Goal: Transaction & Acquisition: Purchase product/service

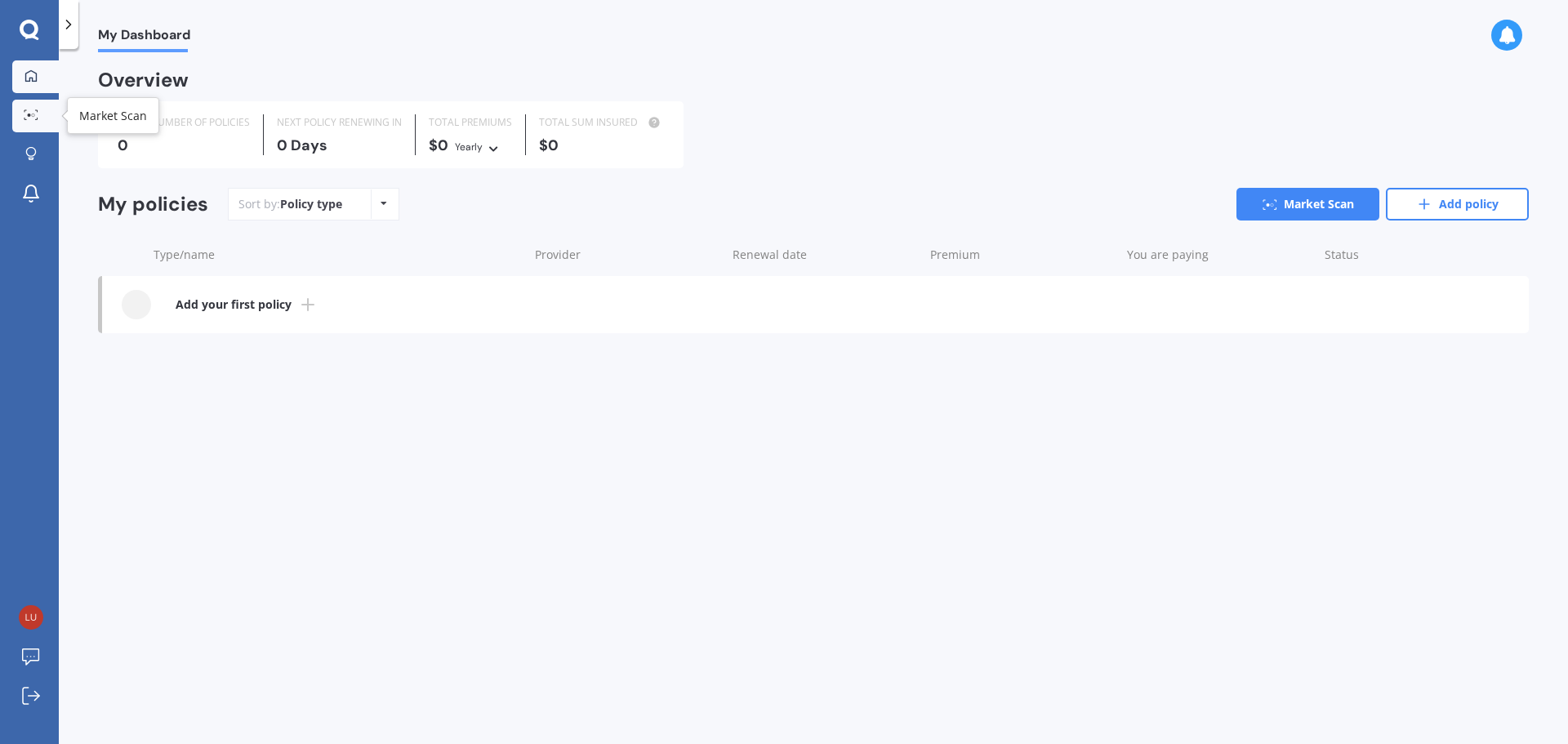
click at [38, 123] on link "Market Scan" at bounding box center [35, 115] width 47 height 33
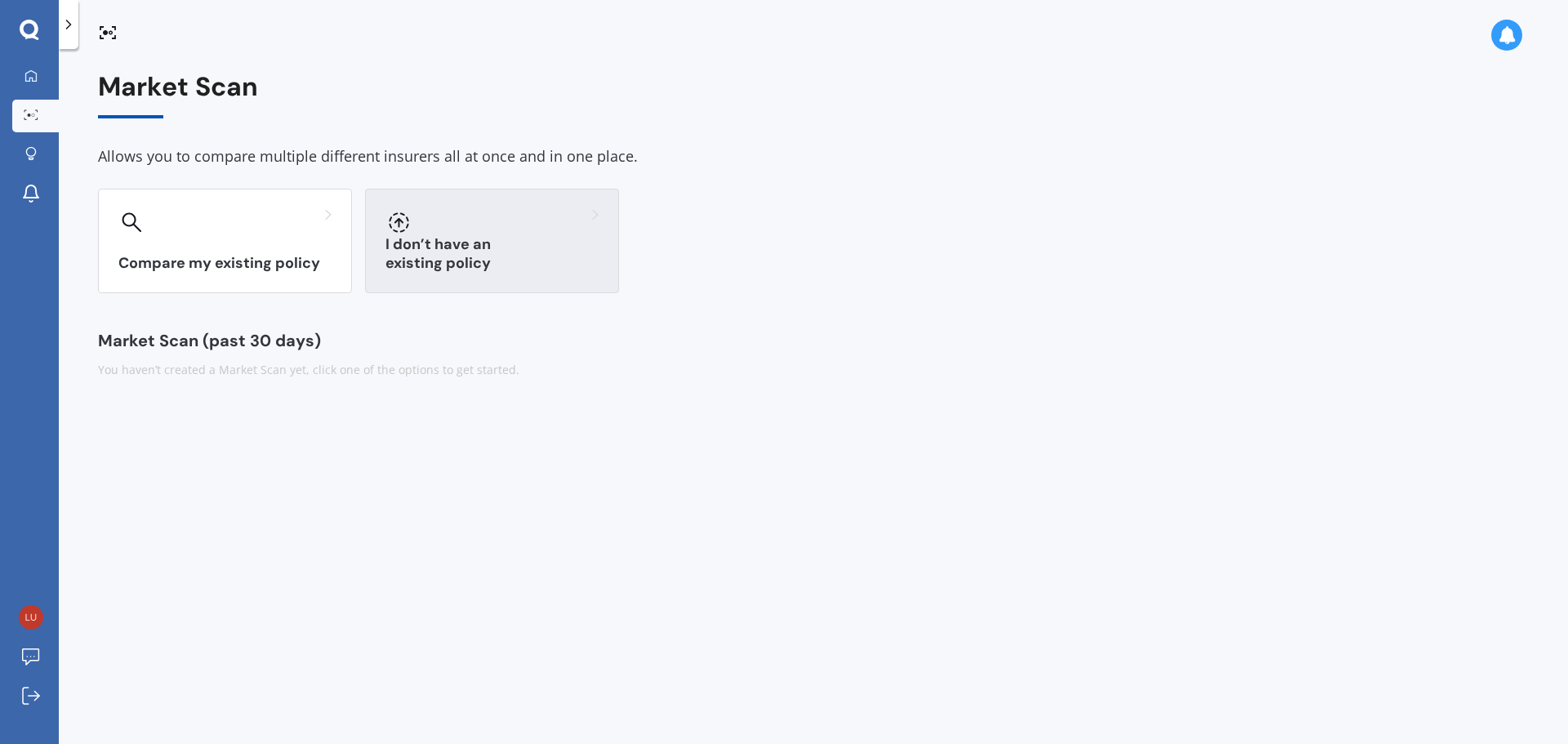
click at [536, 281] on div "I don’t have an existing policy" at bounding box center [491, 241] width 254 height 104
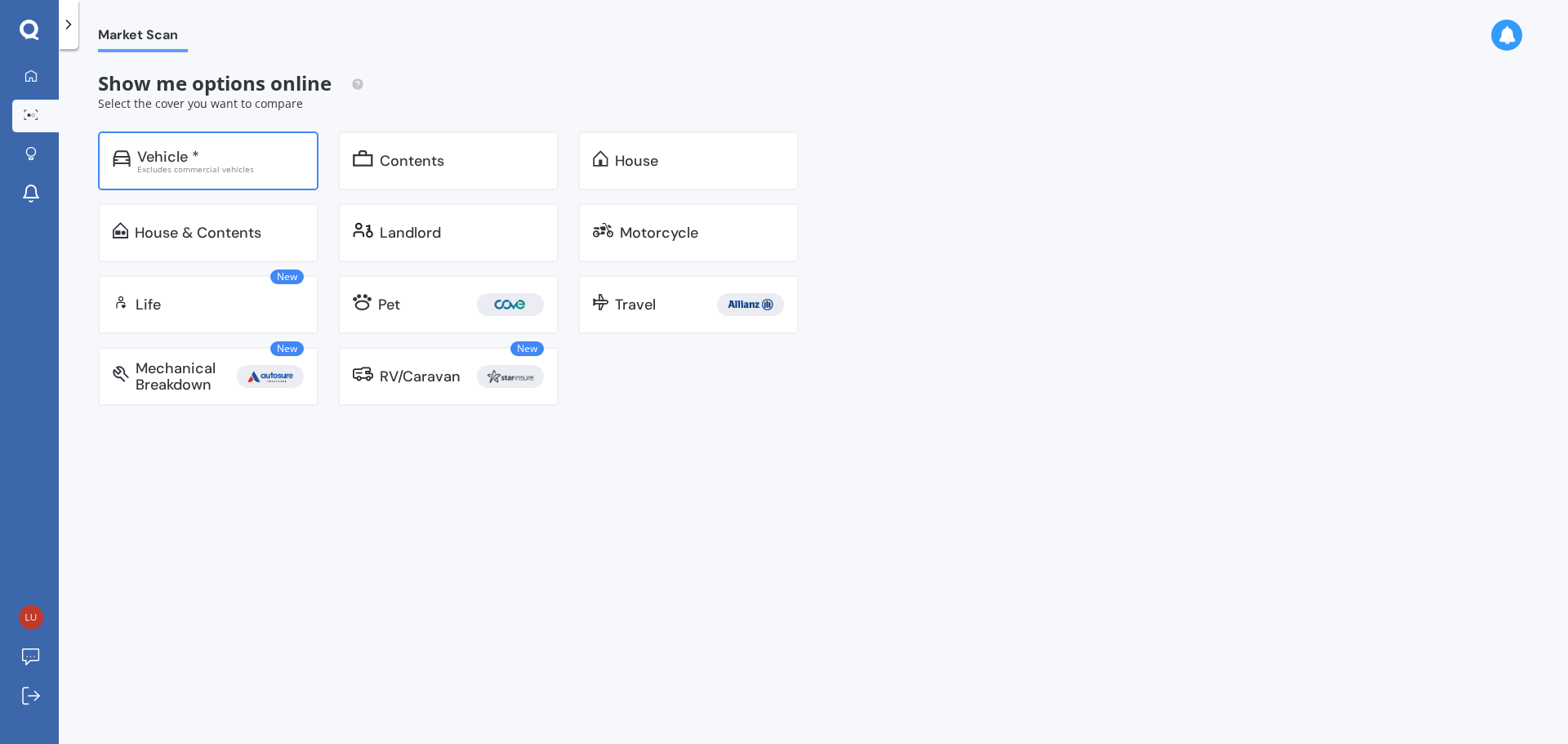
click at [219, 150] on div "Vehicle *" at bounding box center [221, 156] width 167 height 16
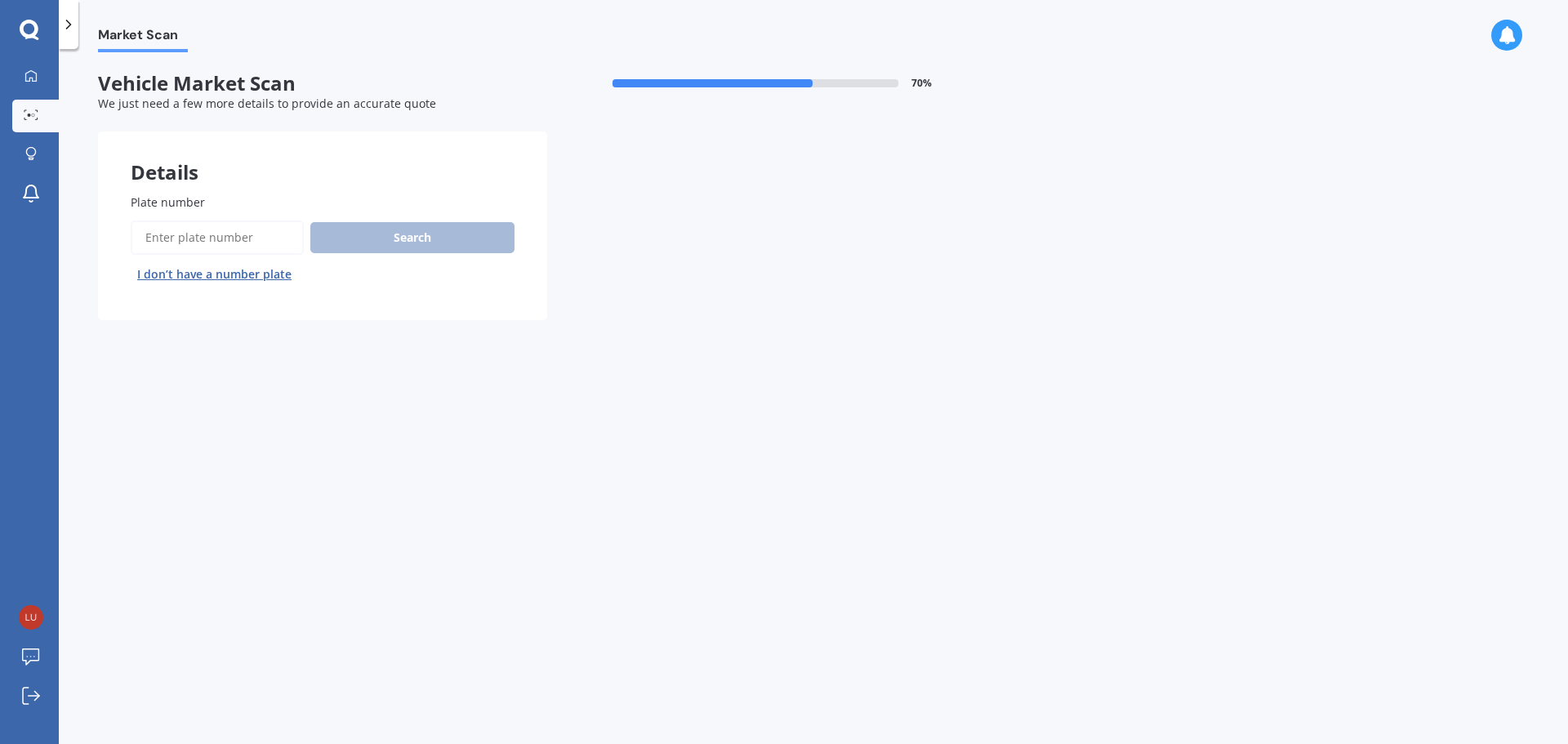
click at [245, 234] on input "Plate number" at bounding box center [217, 238] width 173 height 34
type input "GHR388"
click at [413, 236] on button "Search" at bounding box center [412, 237] width 204 height 31
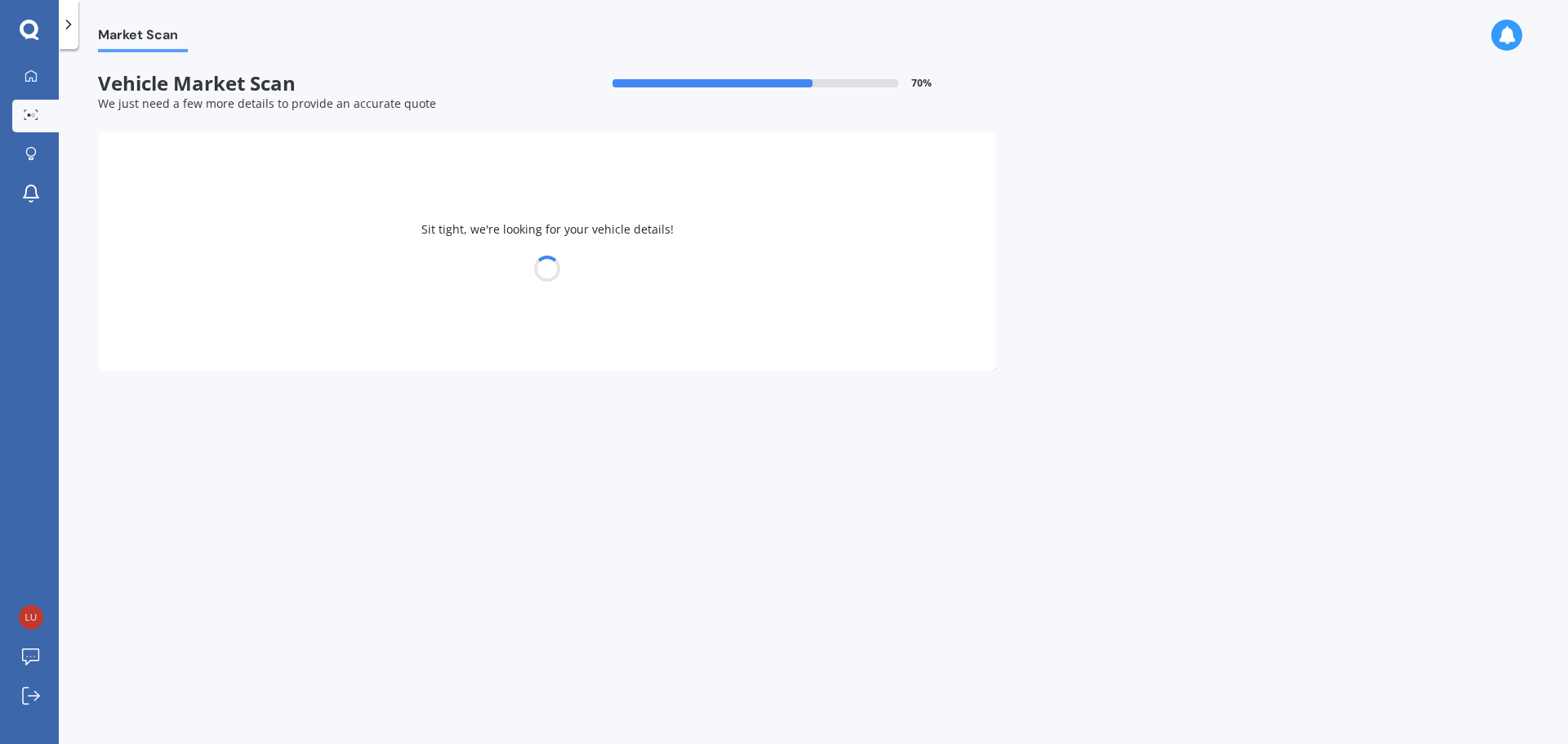
select select "MAZDA"
select select "01"
select select "03"
select select "1999"
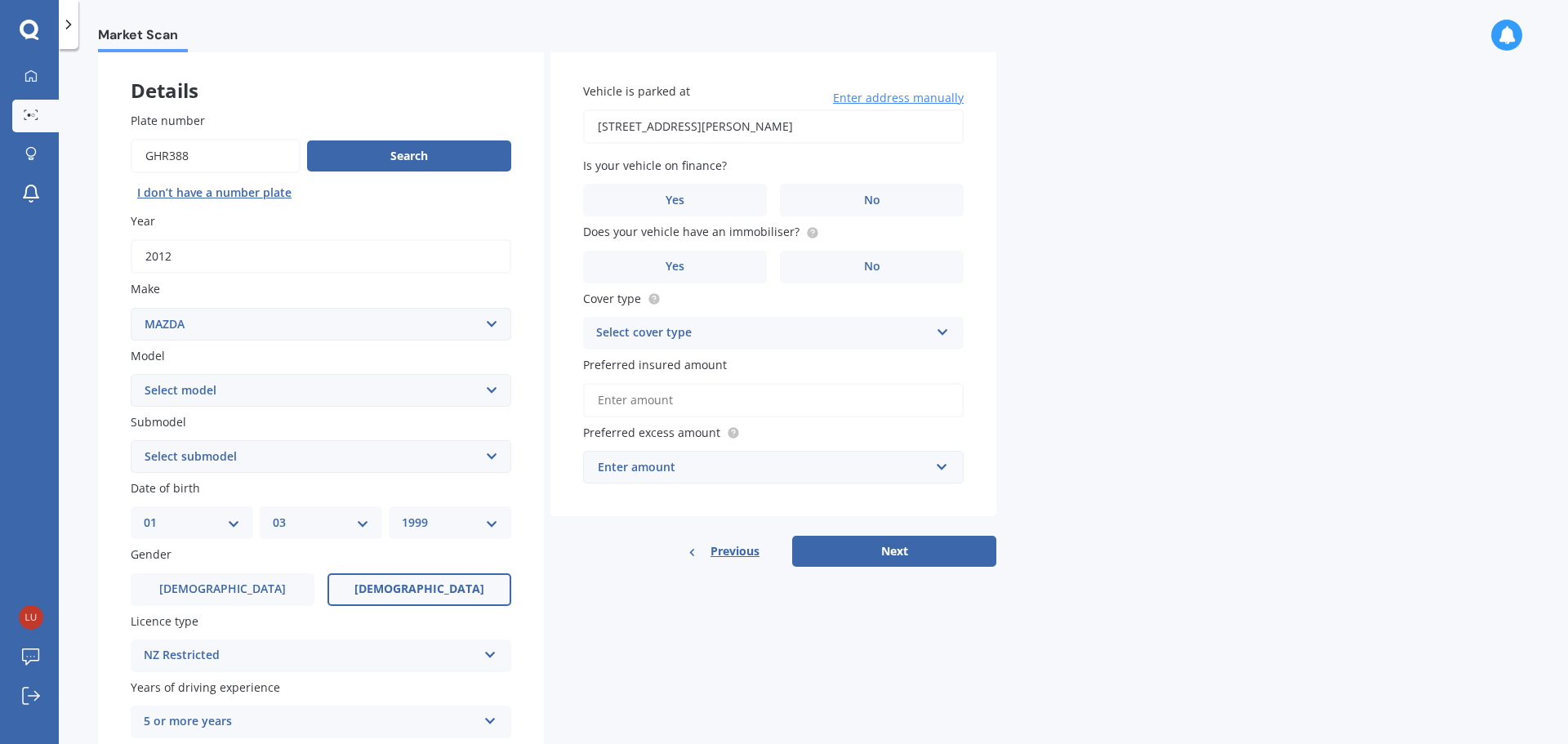
scroll to position [163, 0]
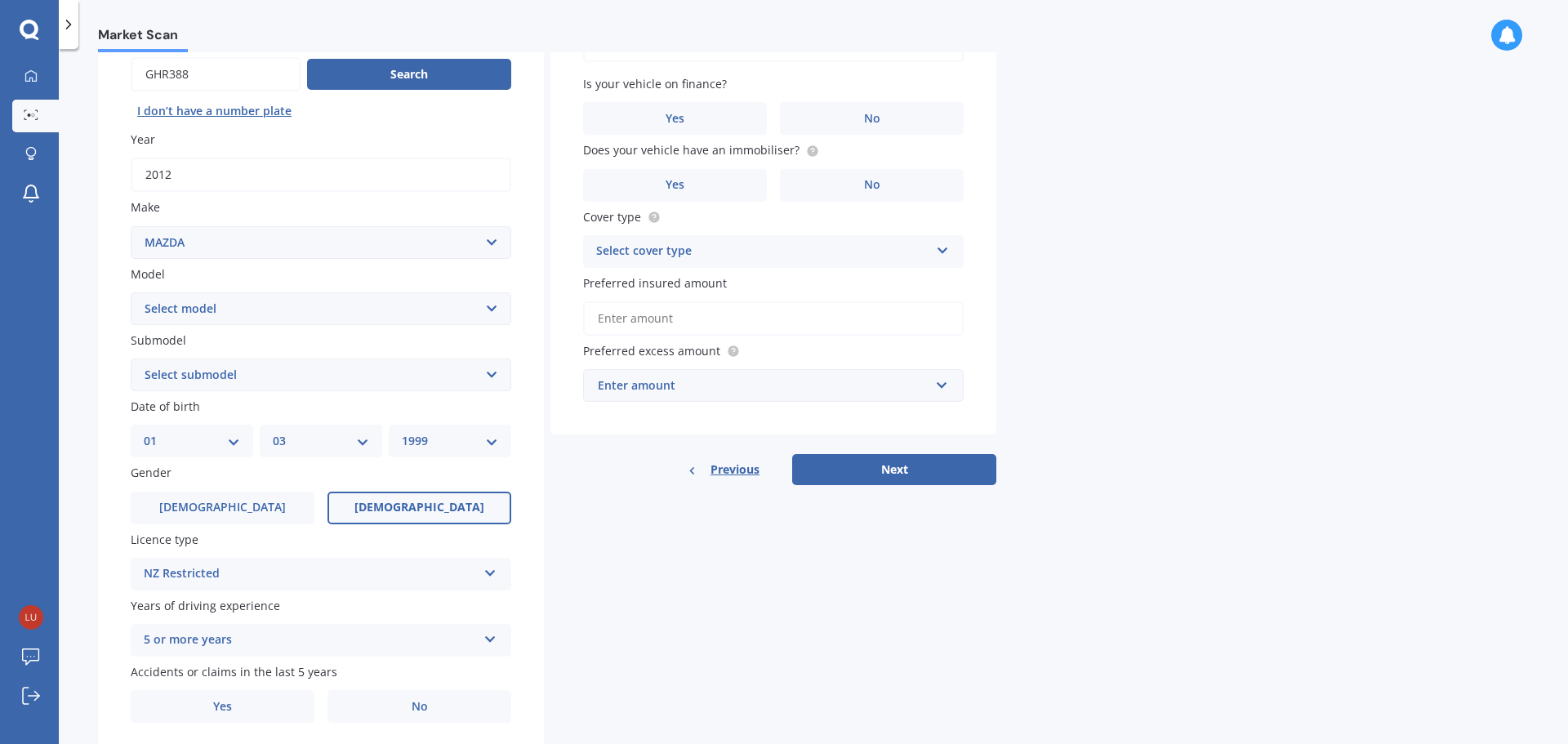
click at [245, 300] on select "Select model 121 2 3 323 323 / Familia 6 626 929 Atenza Autozam Axela AZ3 B2000…" at bounding box center [320, 308] width 381 height 33
click at [195, 311] on select "Select model 121 2 3 323 323 / Familia 6 626 929 Atenza Autozam Axela AZ3 B2000…" at bounding box center [320, 308] width 381 height 33
select select "CX5"
click at [130, 292] on select "Select model 121 2 3 323 323 / Familia 6 626 929 Atenza Autozam Axela AZ3 B2000…" at bounding box center [320, 308] width 381 height 33
click at [216, 371] on select "Select submodel 2.2 Diesel 2WD XD 2.5S 4WD Diesel Limited 4WD GSX 2.2 Diesel St…" at bounding box center [320, 375] width 381 height 33
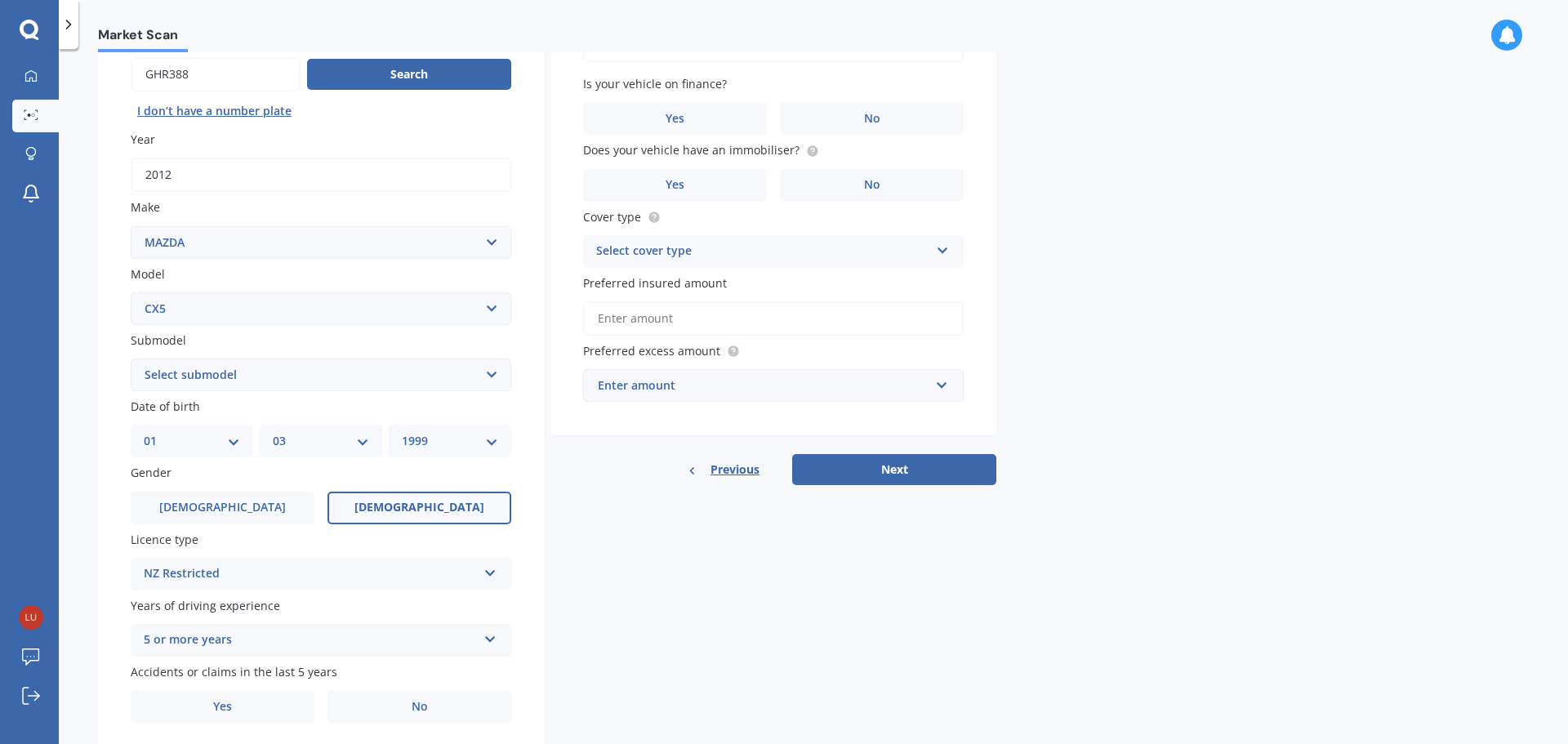
click at [216, 371] on select "Select submodel 2.2 Diesel 2WD XD 2.5S 4WD Diesel Limited 4WD GSX 2.2 Diesel St…" at bounding box center [320, 375] width 381 height 33
click at [213, 387] on select "Select submodel 2.2 Diesel 2WD XD 2.5S 4WD Diesel Limited 4WD GSX 2.2 Diesel St…" at bounding box center [320, 375] width 381 height 33
select select "AWD GSX"
click at [130, 359] on select "Select submodel 2.2 Diesel 2WD XD 2.5S 4WD Diesel Limited 4WD GSX 2.2 Diesel St…" at bounding box center [320, 375] width 381 height 33
click at [209, 381] on select "Select submodel 2.2 Diesel 2WD XD 2.5S 4WD Diesel Limited 4WD GSX 2.2 Diesel St…" at bounding box center [320, 375] width 381 height 33
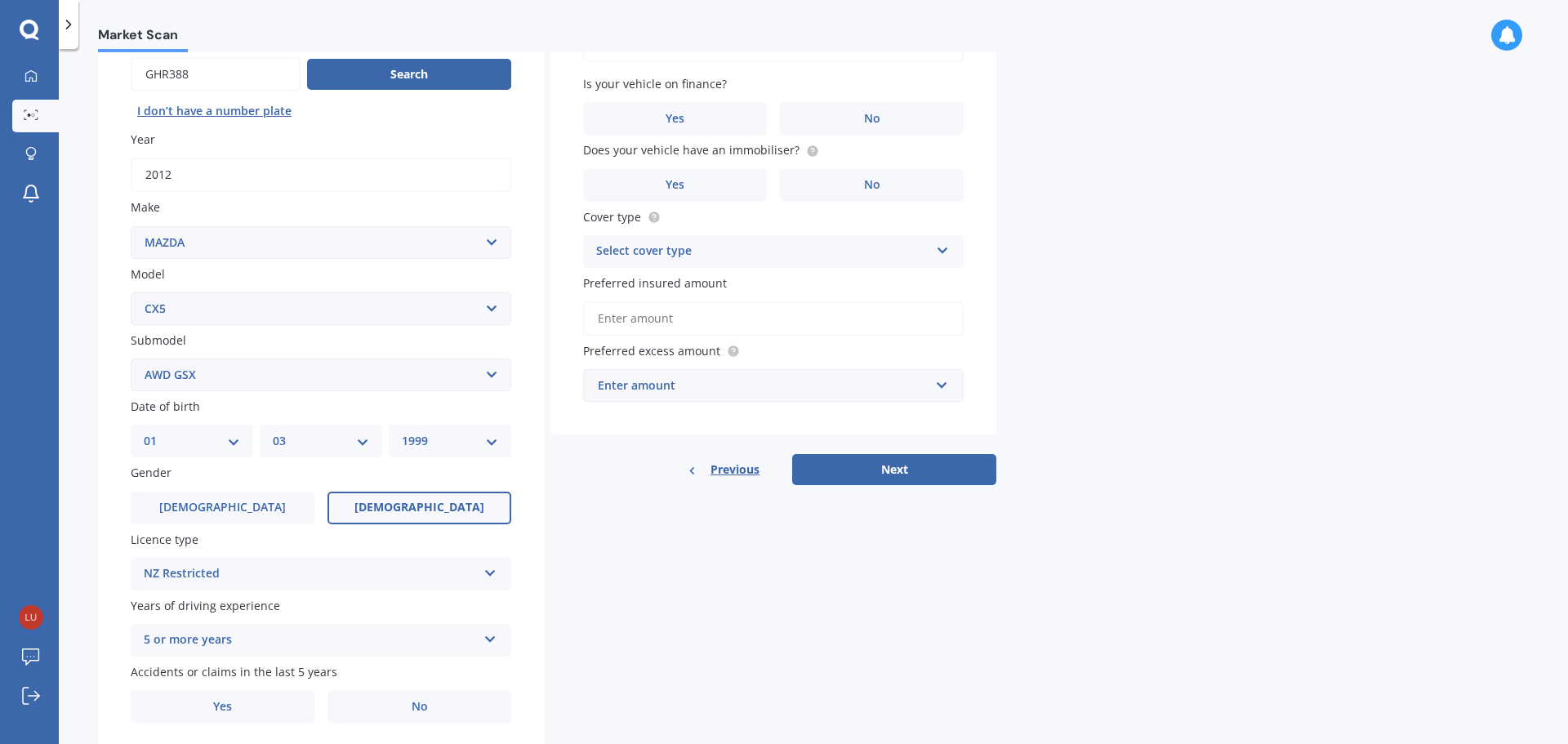
click at [270, 306] on select "Select model 121 2 3 323 323 / Familia 6 626 929 Atenza Autozam Axela AZ3 B2000…" at bounding box center [320, 308] width 381 height 33
click at [210, 373] on select "Select submodel 2.2 Diesel 2WD XD 2.5S 4WD Diesel Limited 4WD GSX 2.2 Diesel St…" at bounding box center [320, 375] width 381 height 33
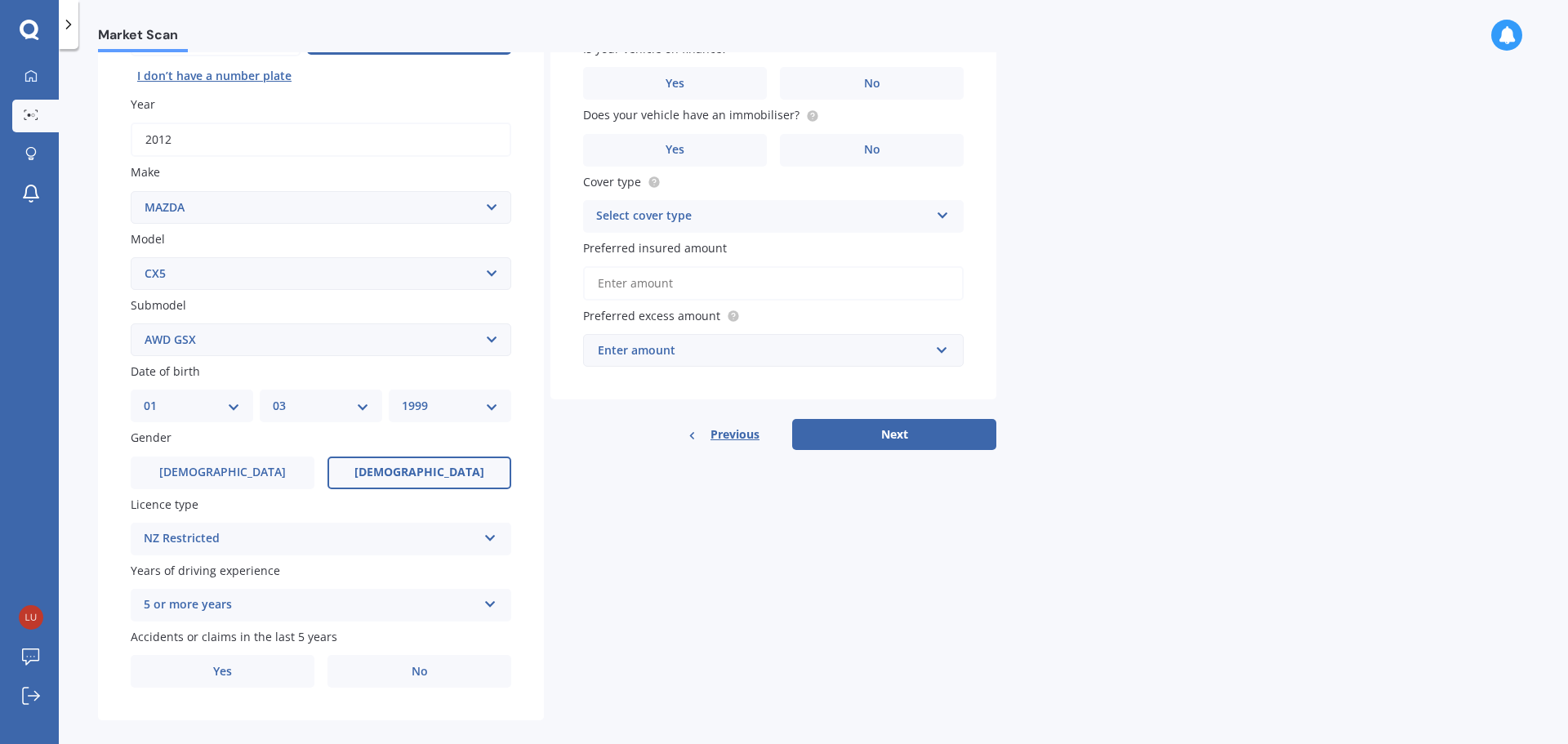
scroll to position [217, 0]
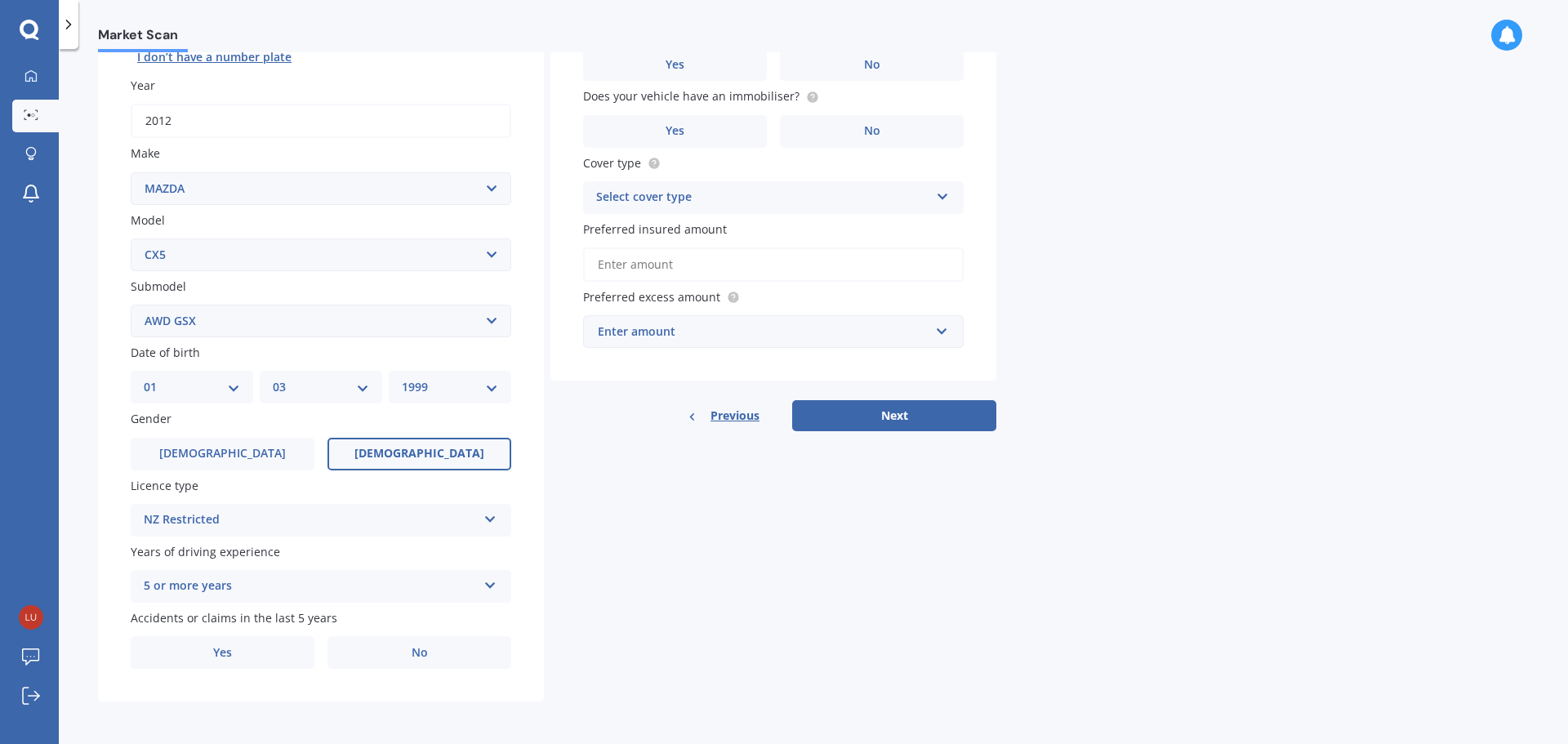
click at [206, 394] on select "DD 01 02 03 04 05 06 07 08 09 10 11 12 13 14 15 16 17 18 19 20 21 22 23 24 25 2…" at bounding box center [192, 387] width 96 height 18
select select "31"
click at [144, 378] on select "DD 01 02 03 04 05 06 07 08 09 10 11 12 13 14 15 16 17 18 19 20 21 22 23 24 25 2…" at bounding box center [192, 387] width 96 height 18
click at [269, 383] on div "MM 01 02 03 04 05 06 07 08 09 10 11 12" at bounding box center [320, 387] width 122 height 33
click at [318, 390] on select "MM 01 02 03 04 05 06 07 08 09 10 11 12" at bounding box center [320, 387] width 96 height 18
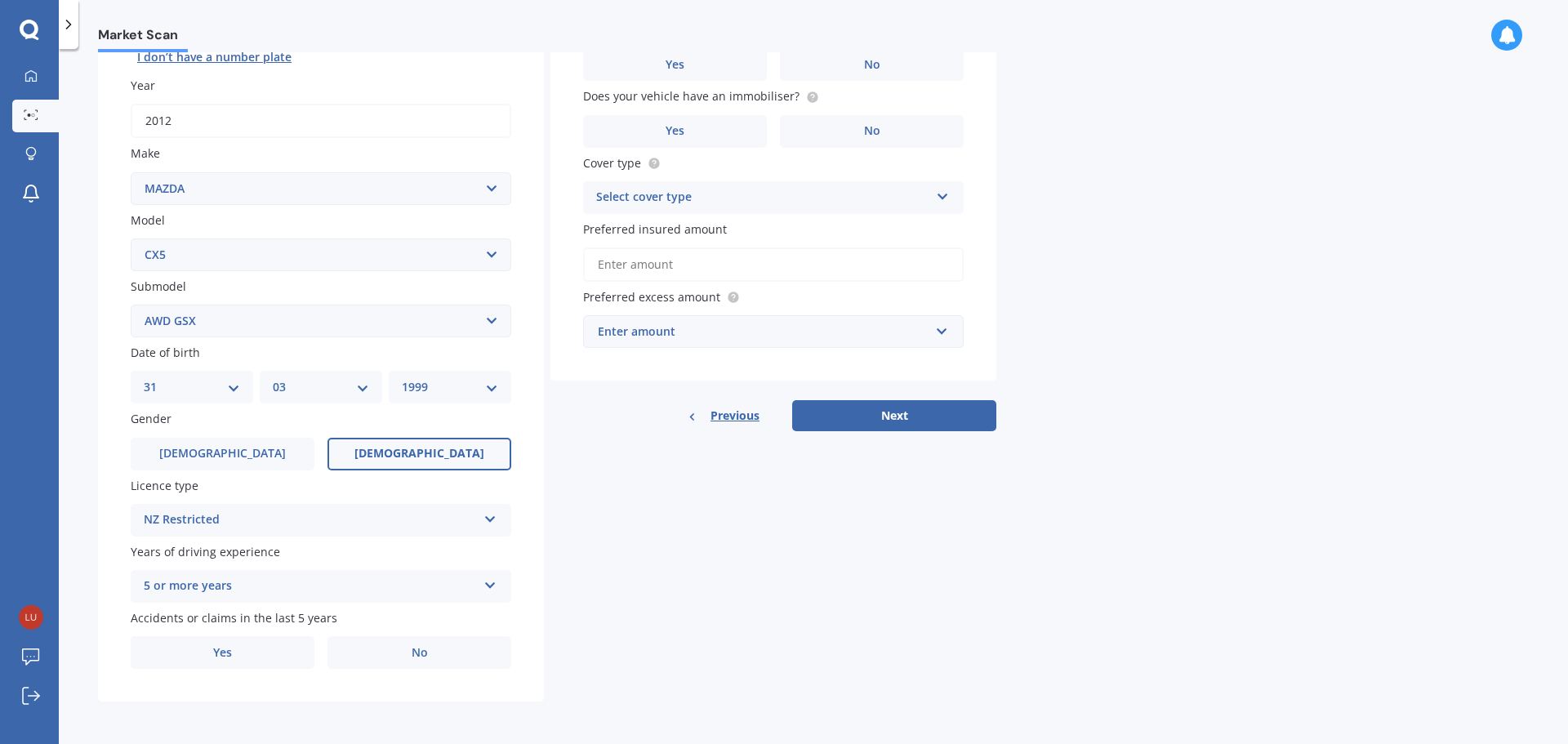
drag, startPoint x: 338, startPoint y: 383, endPoint x: 335, endPoint y: 405, distance: 22.2
click at [338, 383] on select "MM 01 02 03 04 05 06 07 08 09 10 11 12" at bounding box center [320, 387] width 96 height 18
click at [349, 380] on select "MM 01 02 03 04 05 06 07 08 09 10 11 12" at bounding box center [320, 387] width 96 height 18
select select "12"
click at [272, 378] on select "MM 01 02 03 04 05 06 07 08 09 10 11 12" at bounding box center [320, 387] width 96 height 18
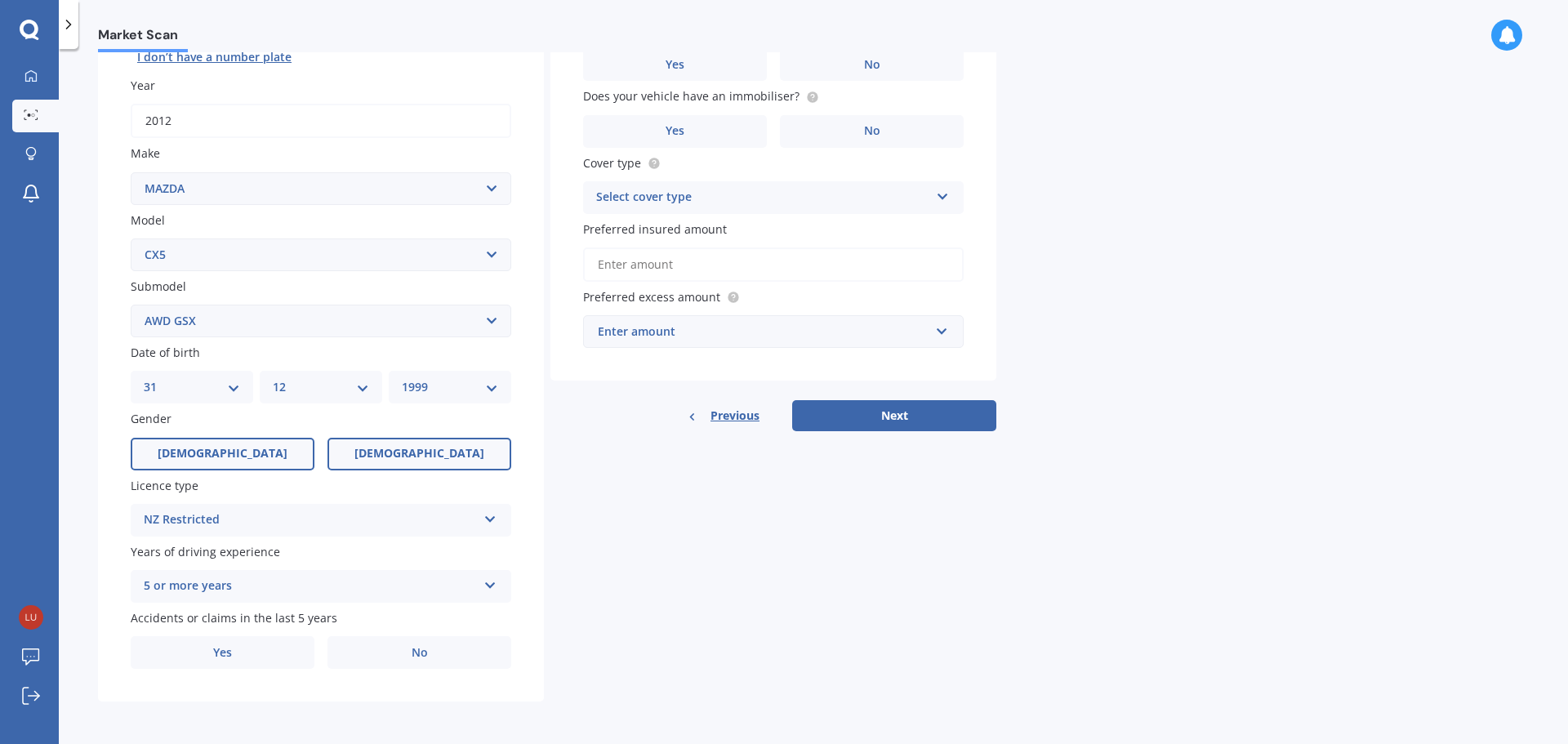
click at [247, 453] on label "[DEMOGRAPHIC_DATA]" at bounding box center [222, 454] width 184 height 33
click at [0, 0] on input "[DEMOGRAPHIC_DATA]" at bounding box center [0, 0] width 0 height 0
click at [247, 518] on div "NZ Restricted" at bounding box center [310, 520] width 333 height 20
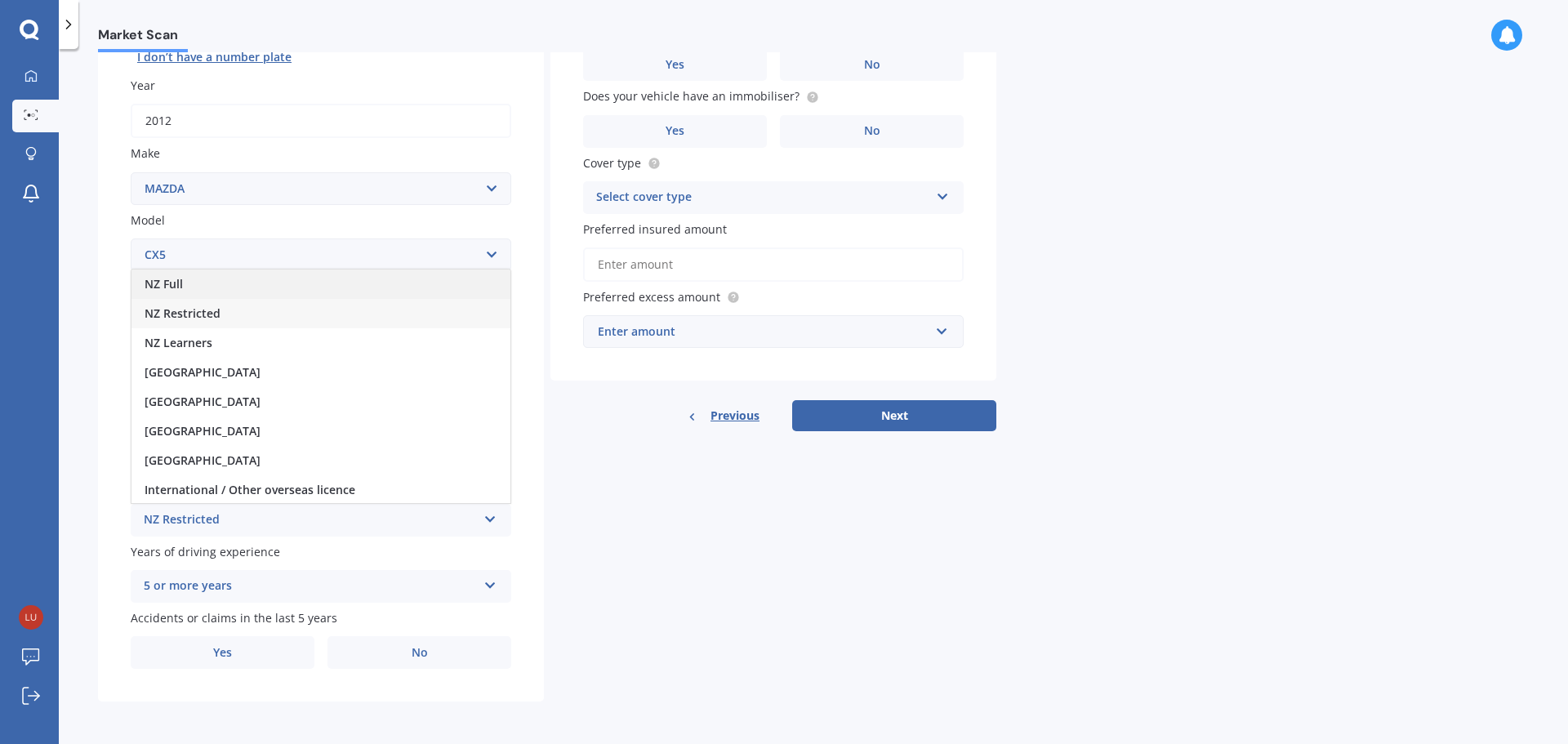
click at [188, 294] on div "NZ Full" at bounding box center [320, 284] width 379 height 30
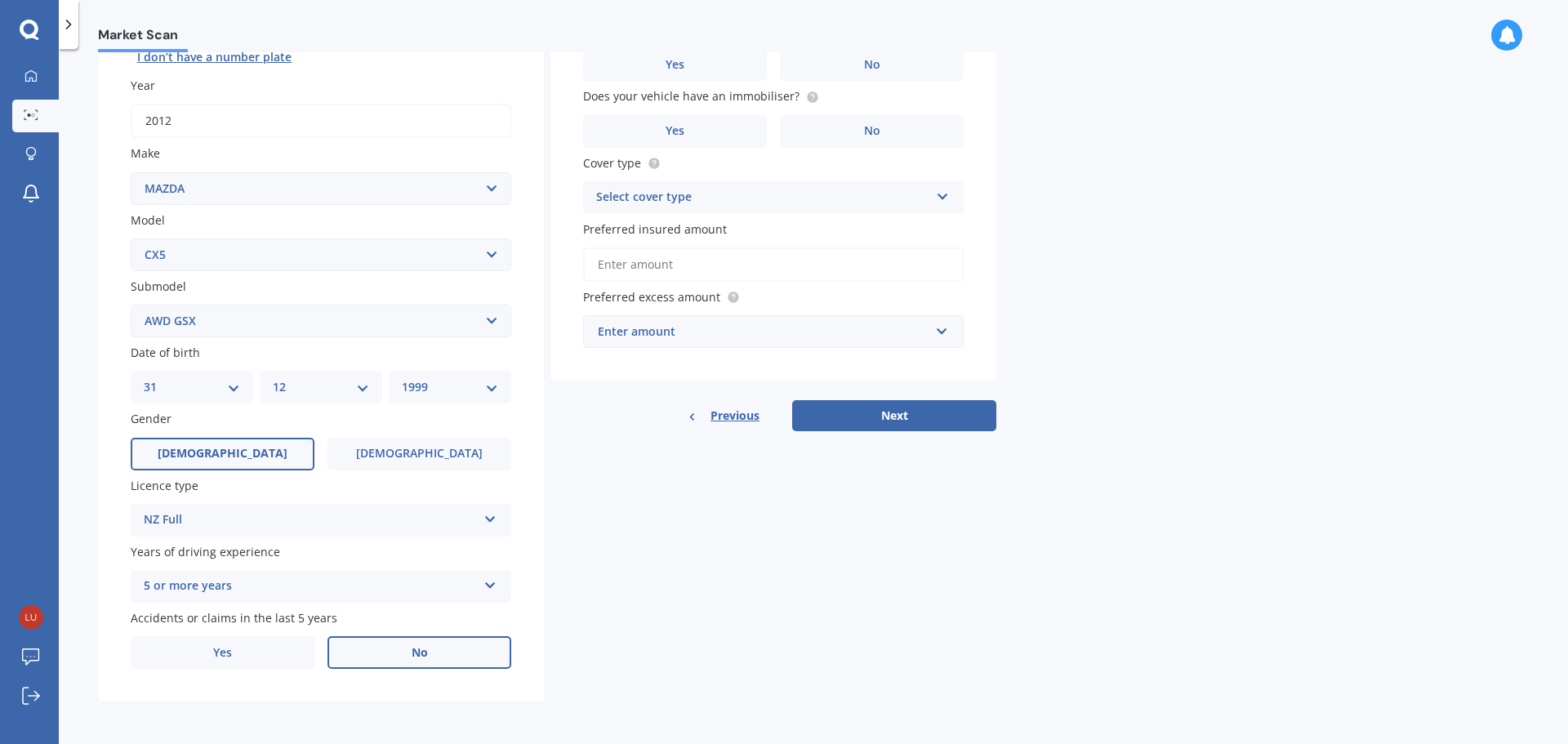
click at [386, 663] on label "No" at bounding box center [419, 652] width 184 height 33
click at [0, 0] on input "No" at bounding box center [0, 0] width 0 height 0
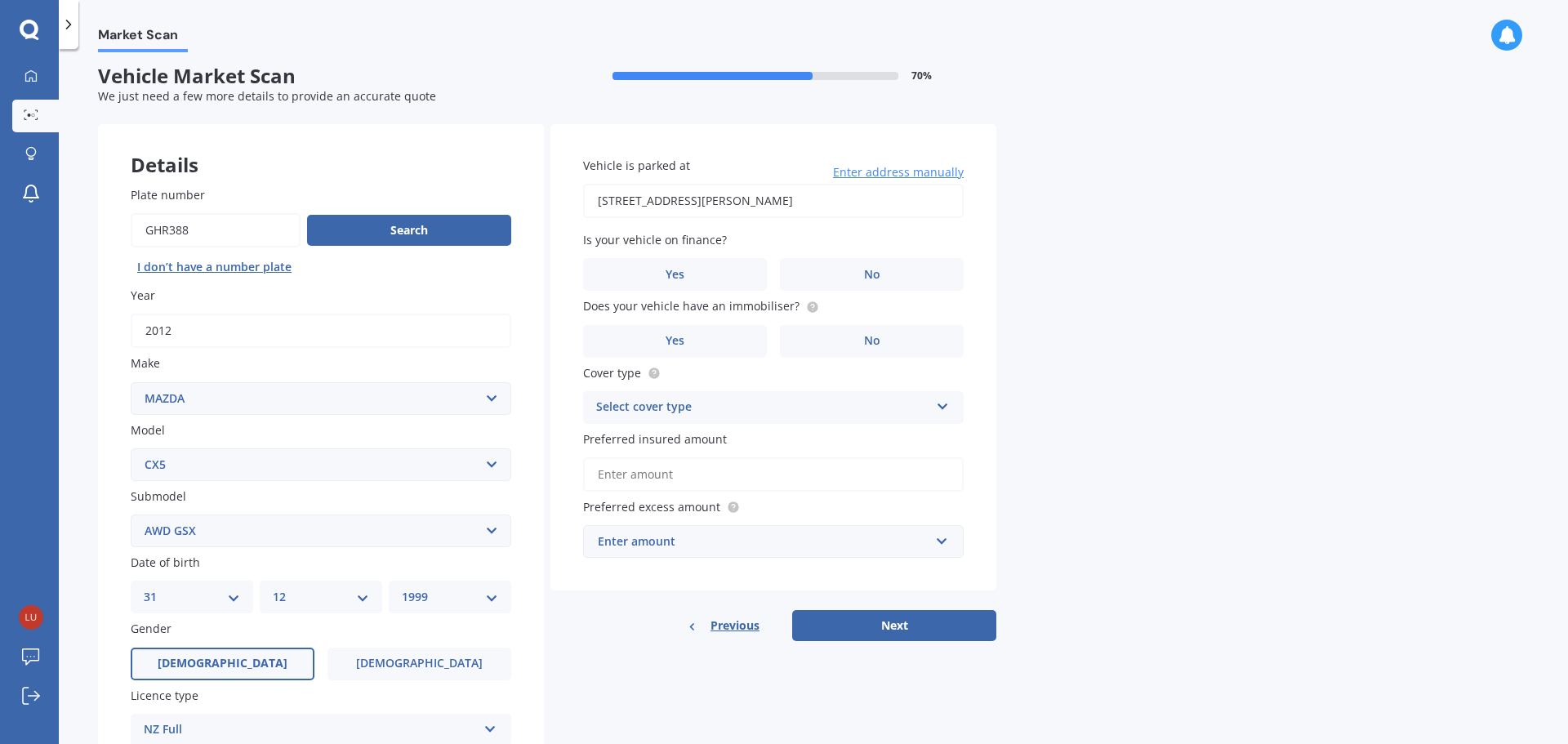
scroll to position [0, 0]
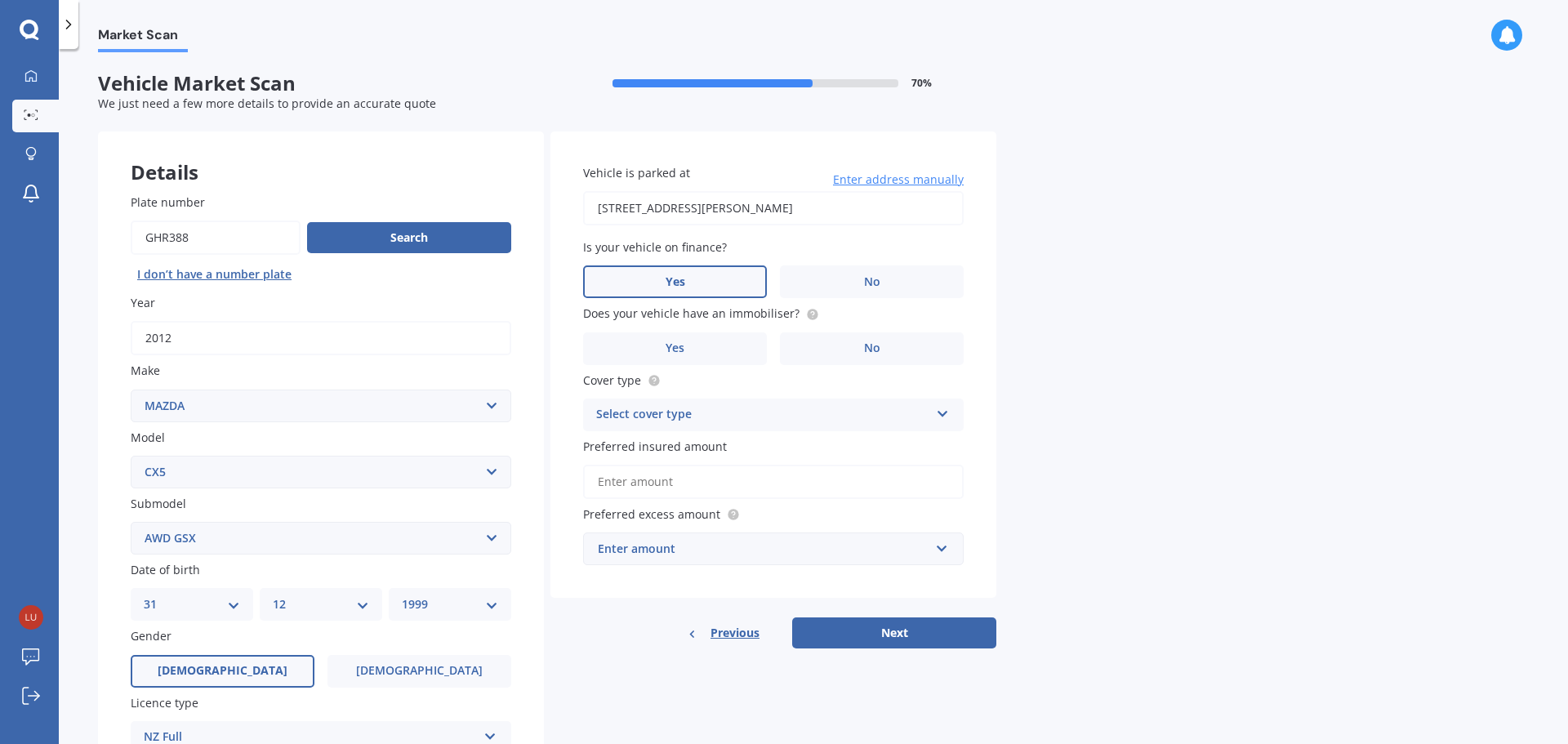
click at [689, 266] on label "Yes" at bounding box center [674, 281] width 184 height 33
click at [0, 0] on input "Yes" at bounding box center [0, 0] width 0 height 0
click at [824, 217] on input "[STREET_ADDRESS][PERSON_NAME]" at bounding box center [773, 208] width 381 height 34
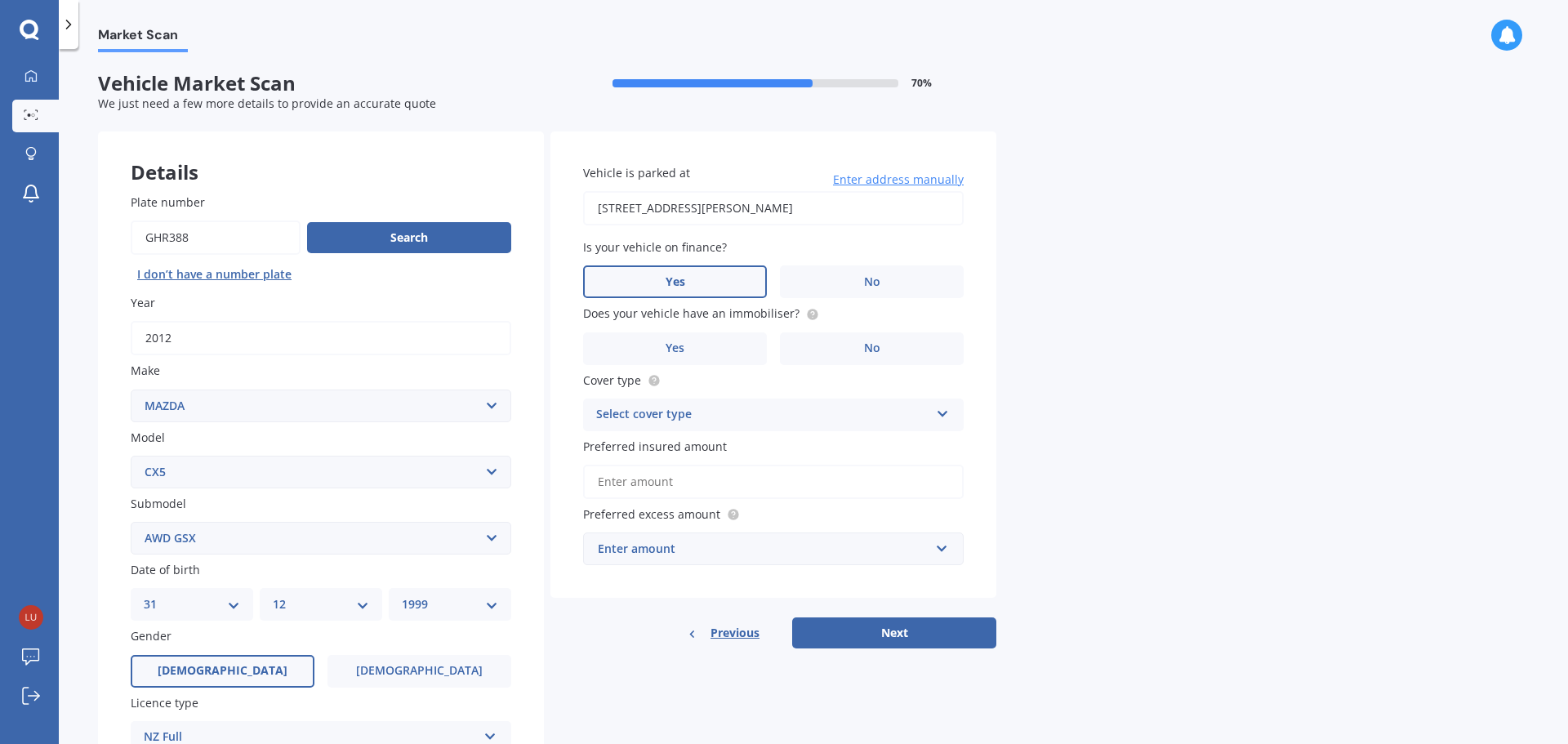
type input "[STREET_ADDRESS][PERSON_NAME]"
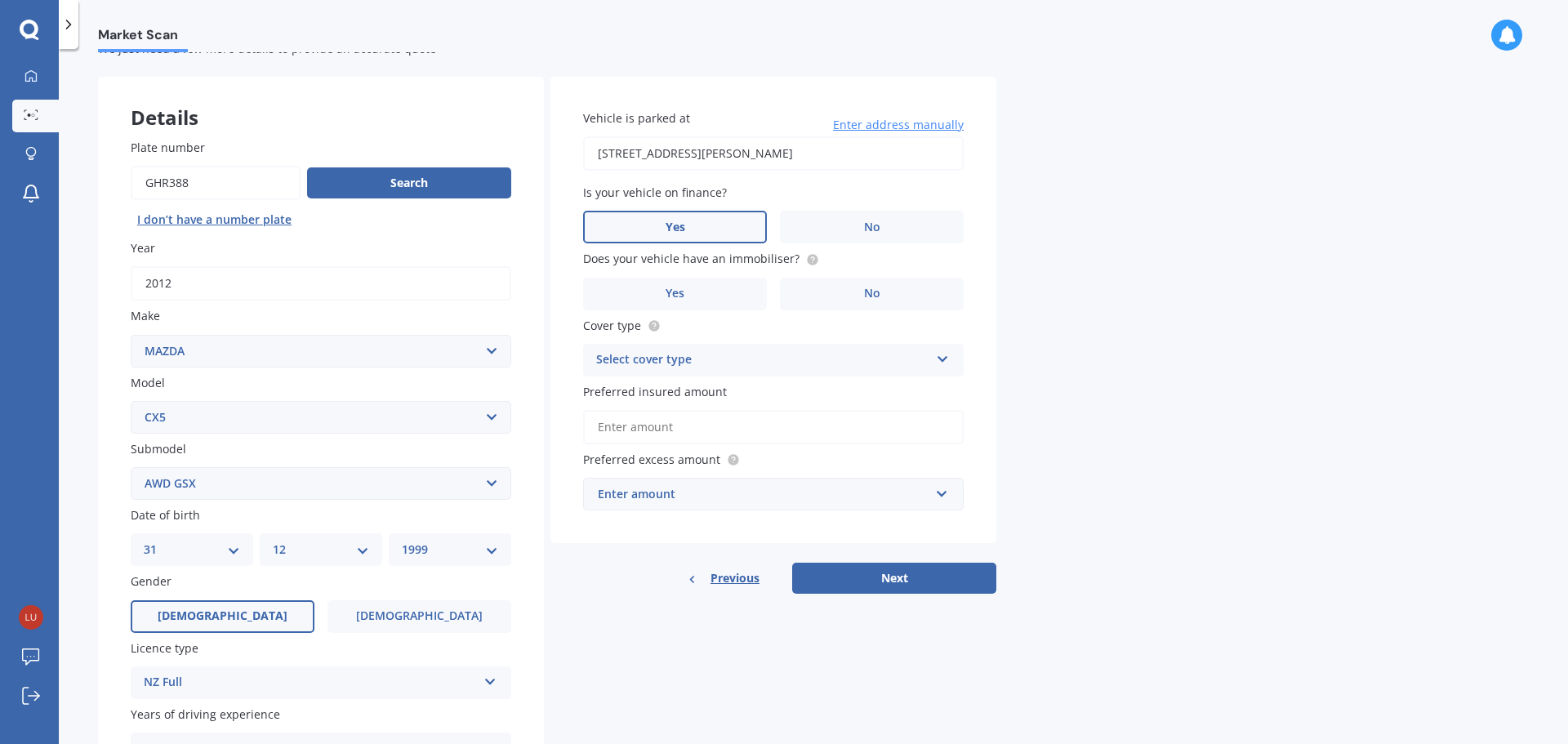
scroll to position [54, 0]
click at [792, 365] on div "Select cover type" at bounding box center [763, 361] width 333 height 20
click at [770, 391] on div "Comprehensive" at bounding box center [773, 393] width 379 height 30
click at [1149, 385] on div "Market Scan Vehicle Market Scan 70 % We just need a few more details to provide…" at bounding box center [813, 400] width 1509 height 695
click at [873, 412] on input "Preferred insured amount" at bounding box center [773, 428] width 381 height 34
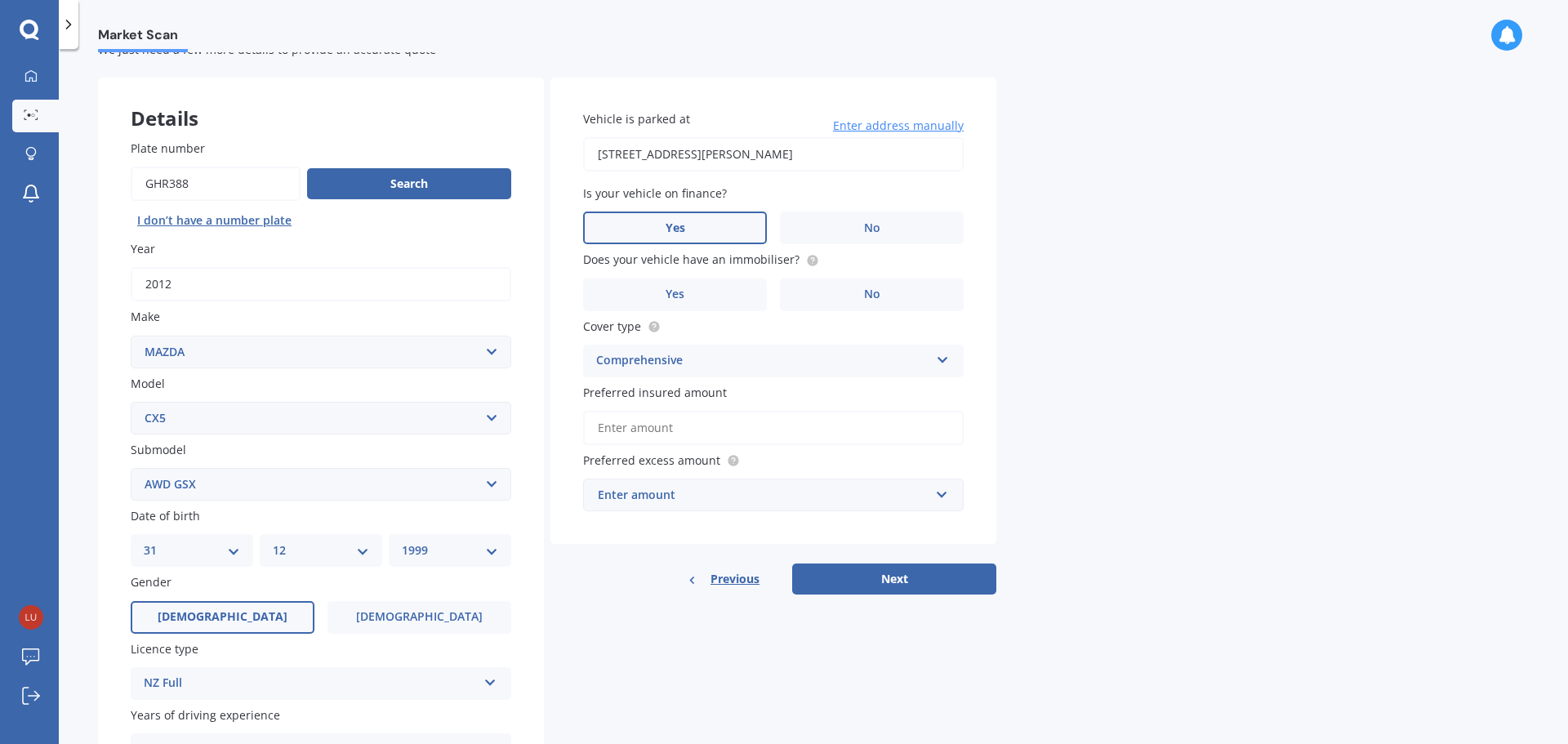
click at [873, 412] on input "Preferred insured amount" at bounding box center [773, 428] width 381 height 34
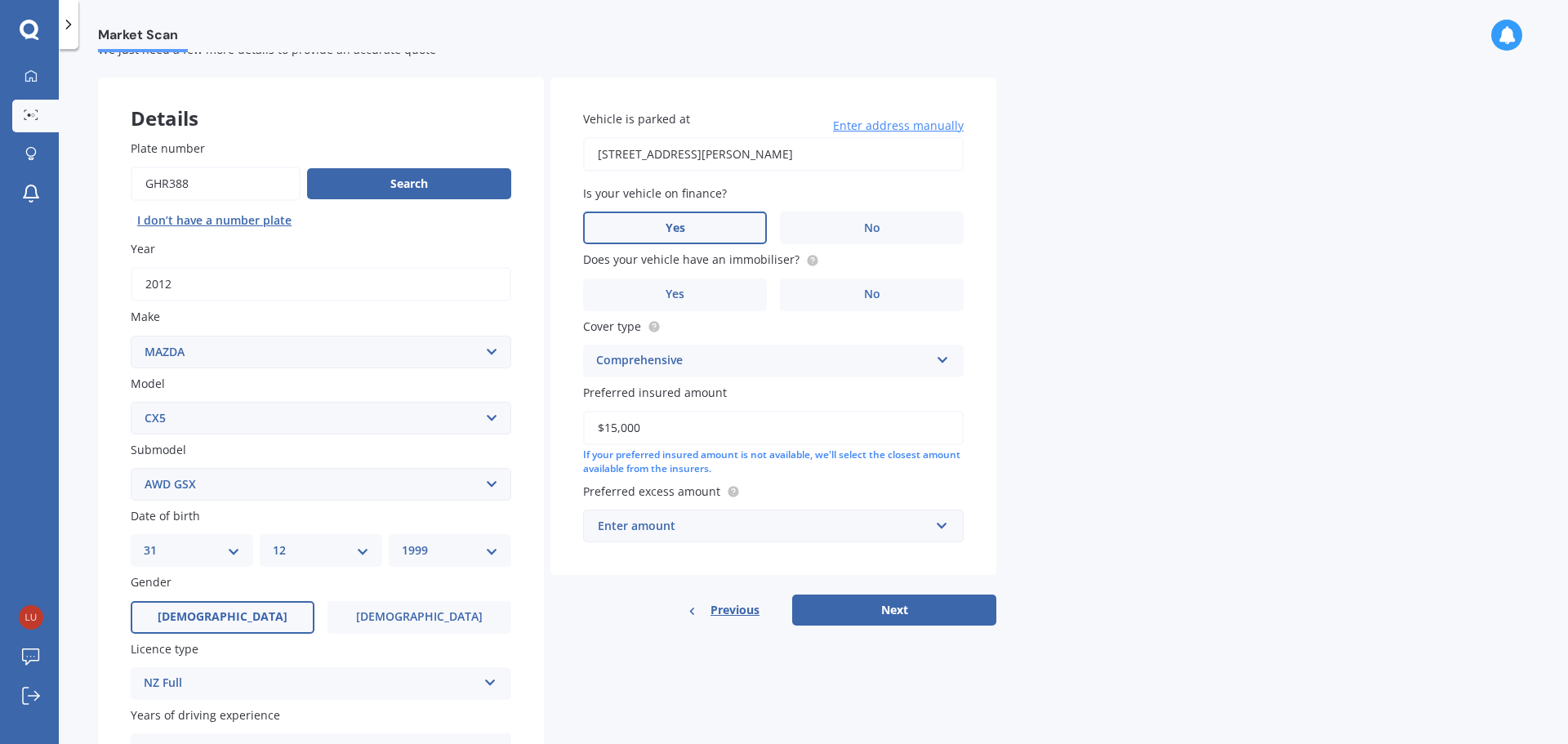
type input "$15,000"
click at [1101, 455] on div "Market Scan Vehicle Market Scan 70 % We just need a few more details to provide…" at bounding box center [813, 400] width 1509 height 695
click at [894, 528] on div "Enter amount" at bounding box center [763, 526] width 331 height 18
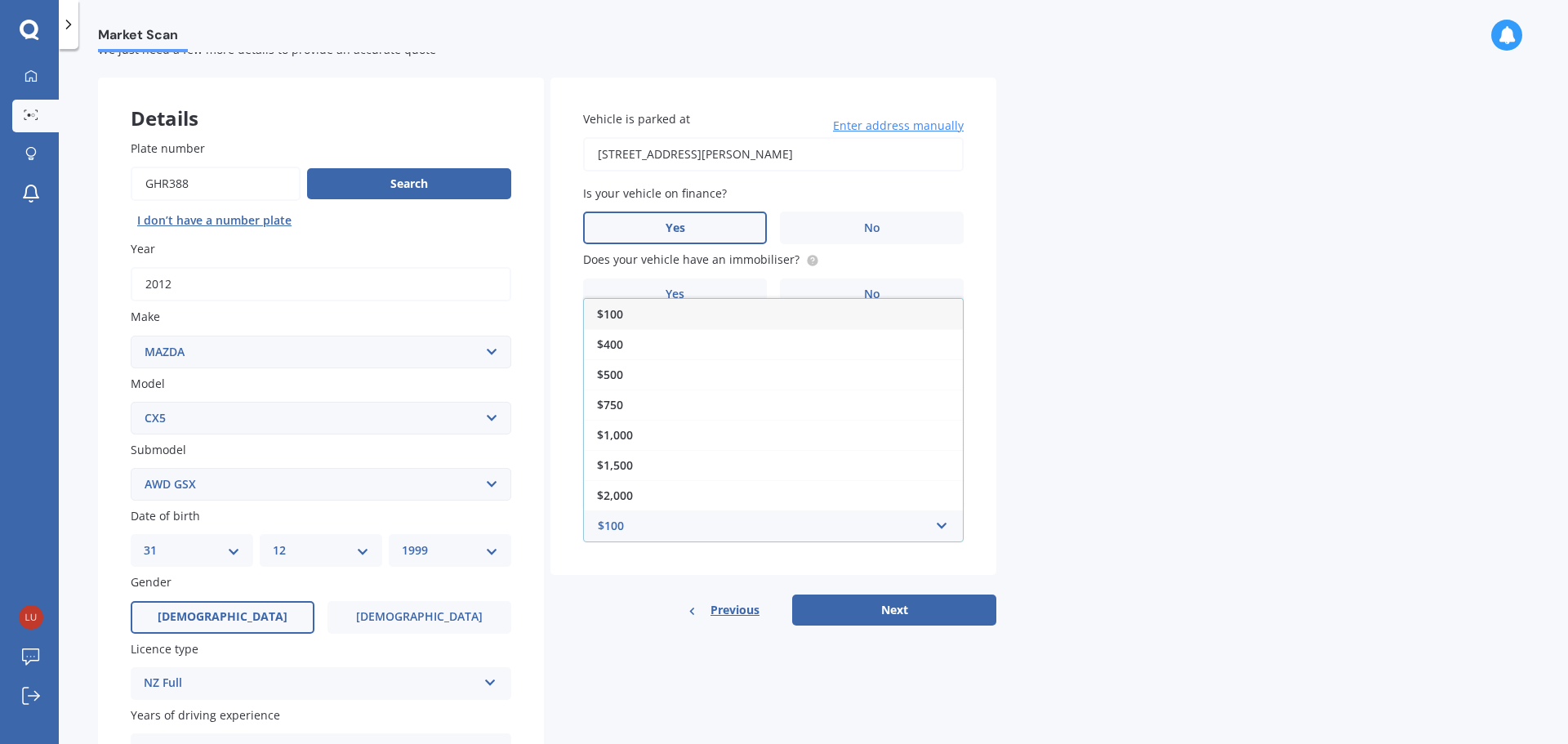
click at [1266, 516] on div "Market Scan Vehicle Market Scan 70 % We just need a few more details to provide…" at bounding box center [813, 400] width 1509 height 695
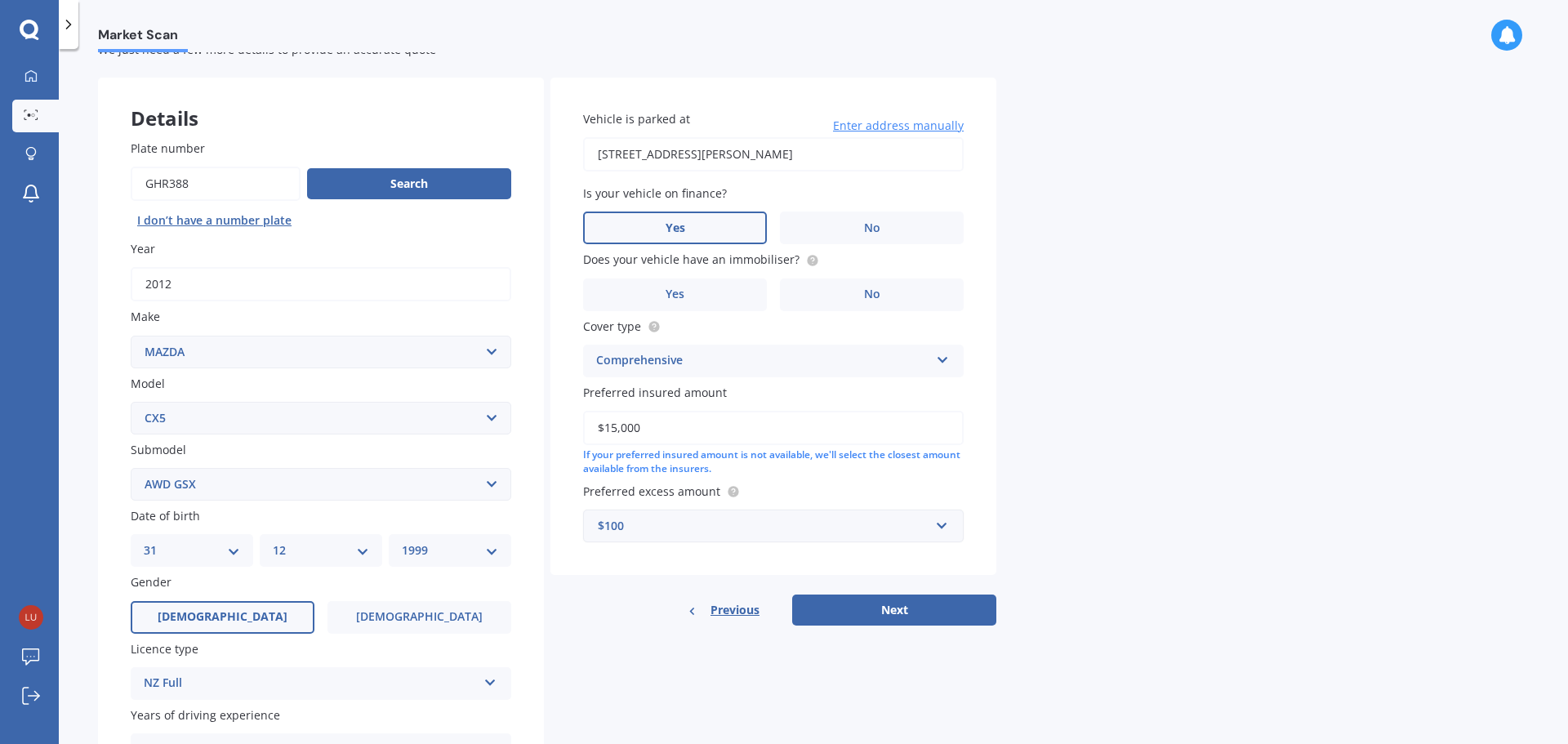
click at [893, 522] on div "$100" at bounding box center [763, 526] width 331 height 18
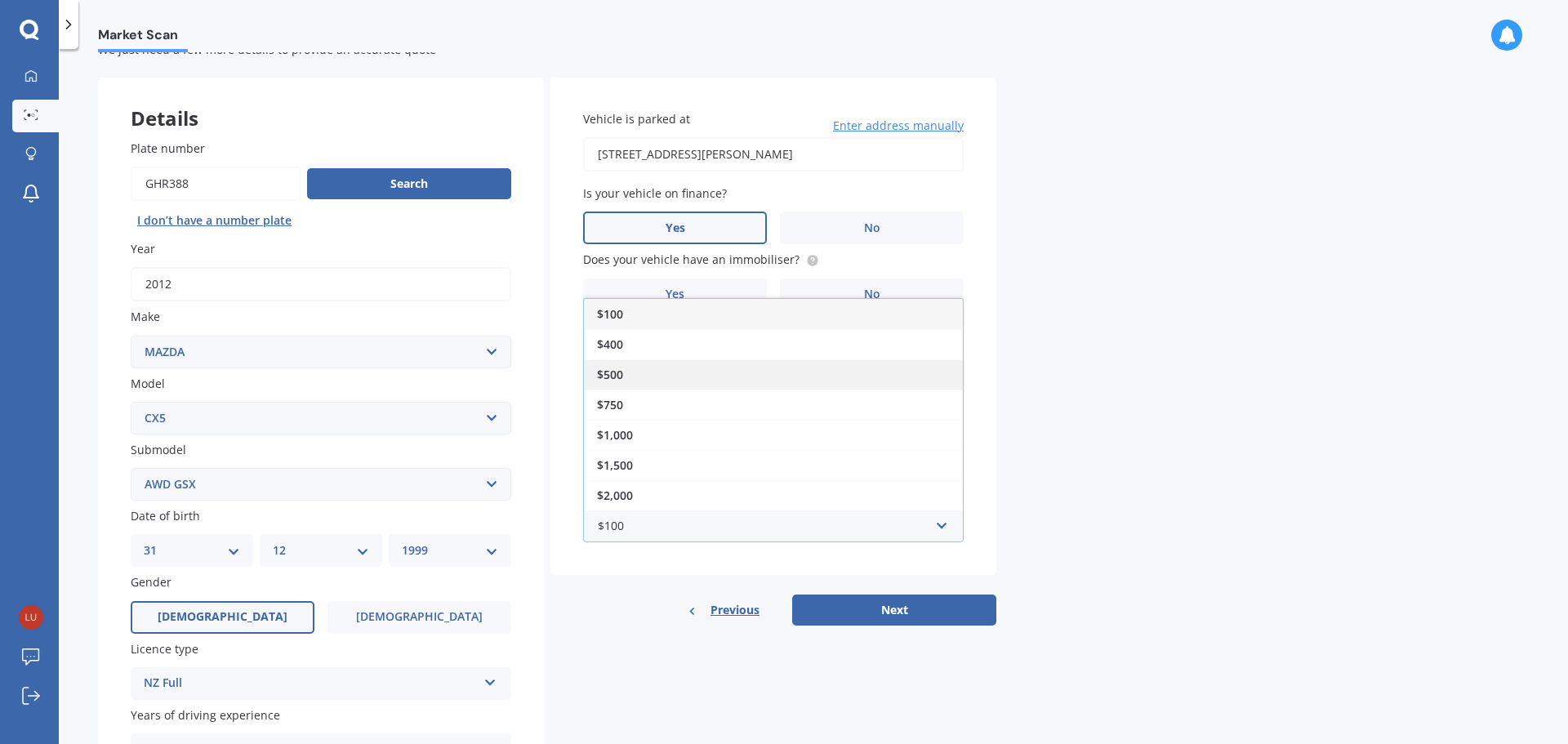
click at [640, 373] on div "$500" at bounding box center [773, 374] width 379 height 30
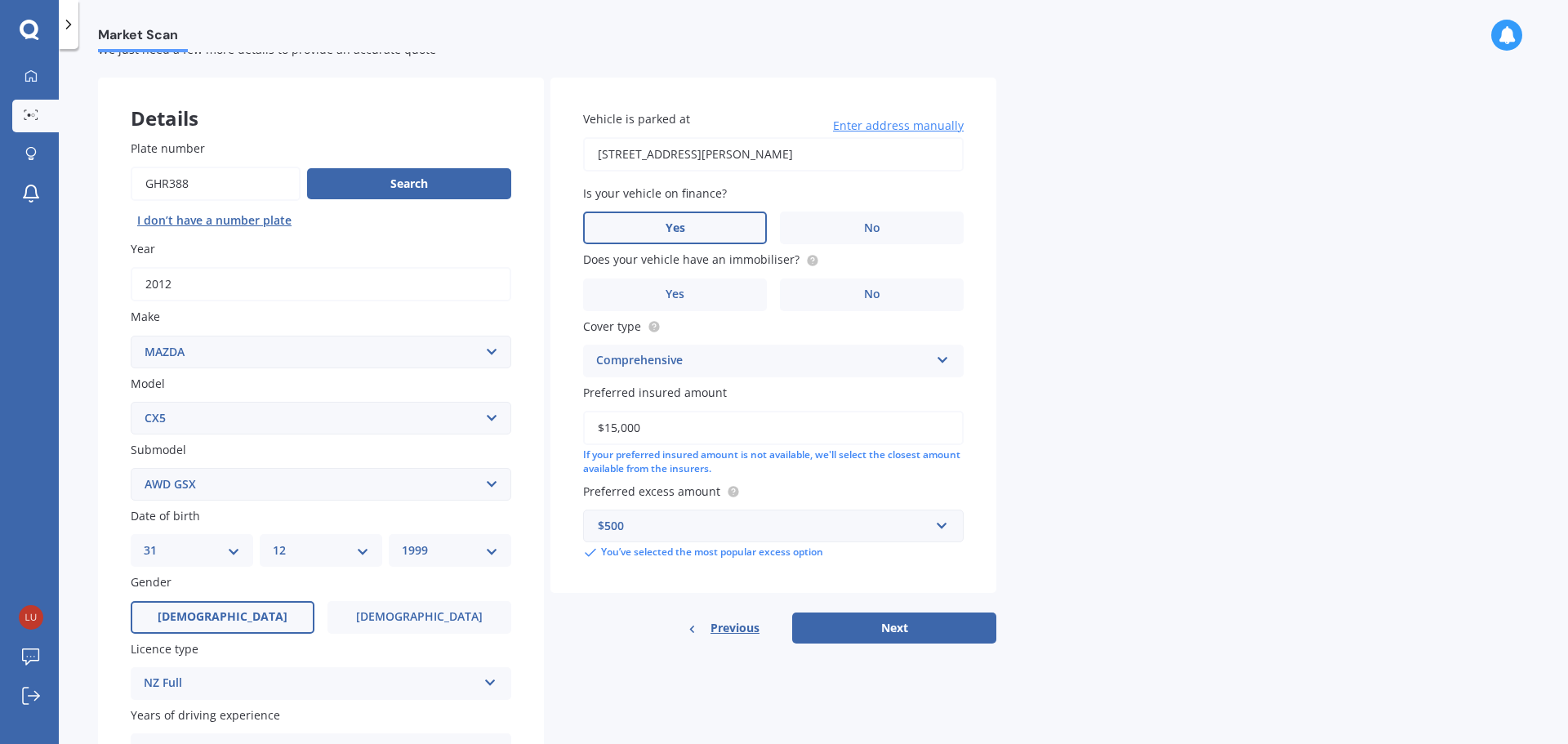
click at [1209, 479] on div "Market Scan Vehicle Market Scan 70 % We just need a few more details to provide…" at bounding box center [813, 400] width 1509 height 695
click at [884, 285] on label "No" at bounding box center [871, 294] width 184 height 33
click at [0, 0] on input "No" at bounding box center [0, 0] width 0 height 0
click at [1260, 486] on div "Market Scan Vehicle Market Scan 70 % We just need a few more details to provide…" at bounding box center [813, 400] width 1509 height 695
click at [866, 637] on button "Next" at bounding box center [894, 628] width 204 height 31
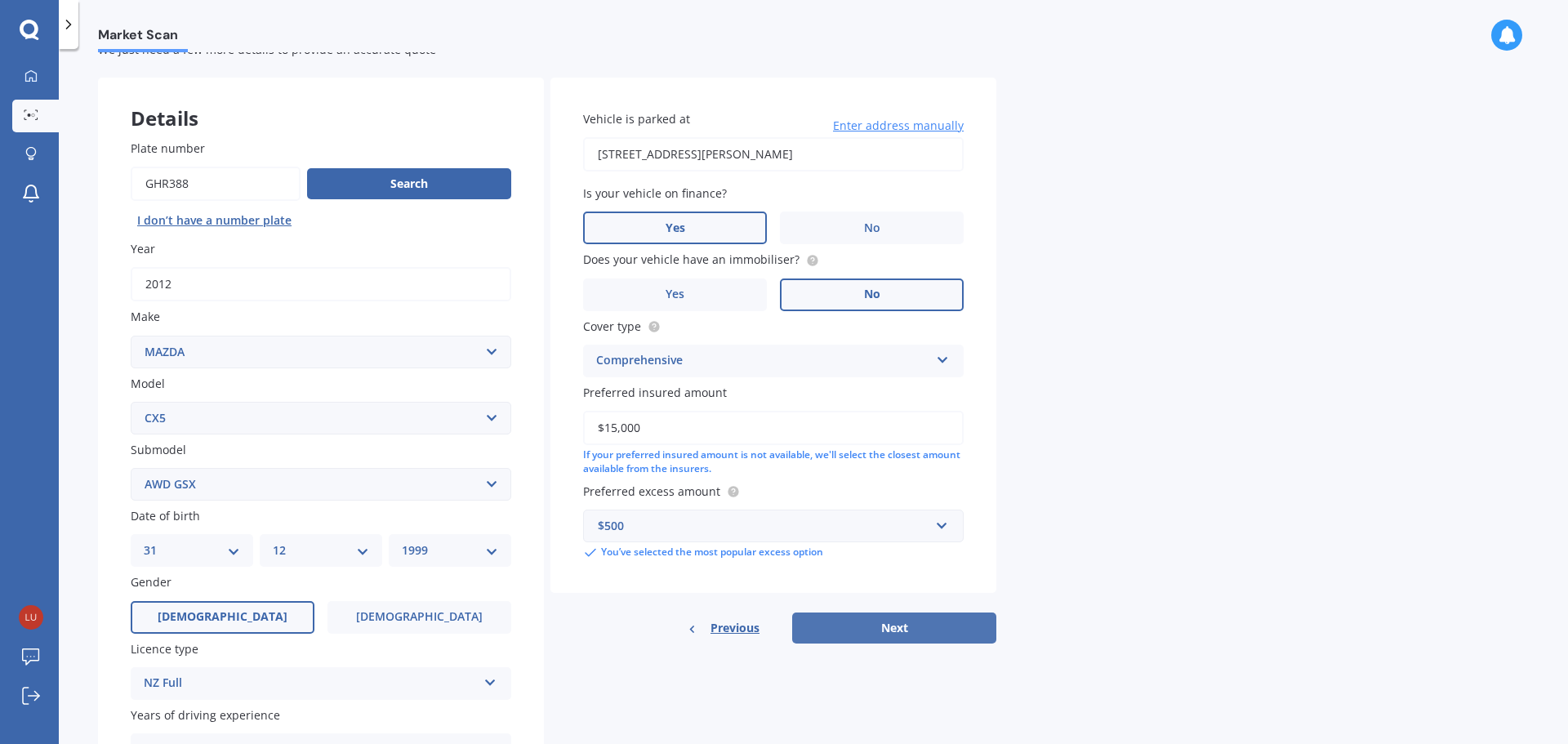
select select "31"
select select "12"
select select "1999"
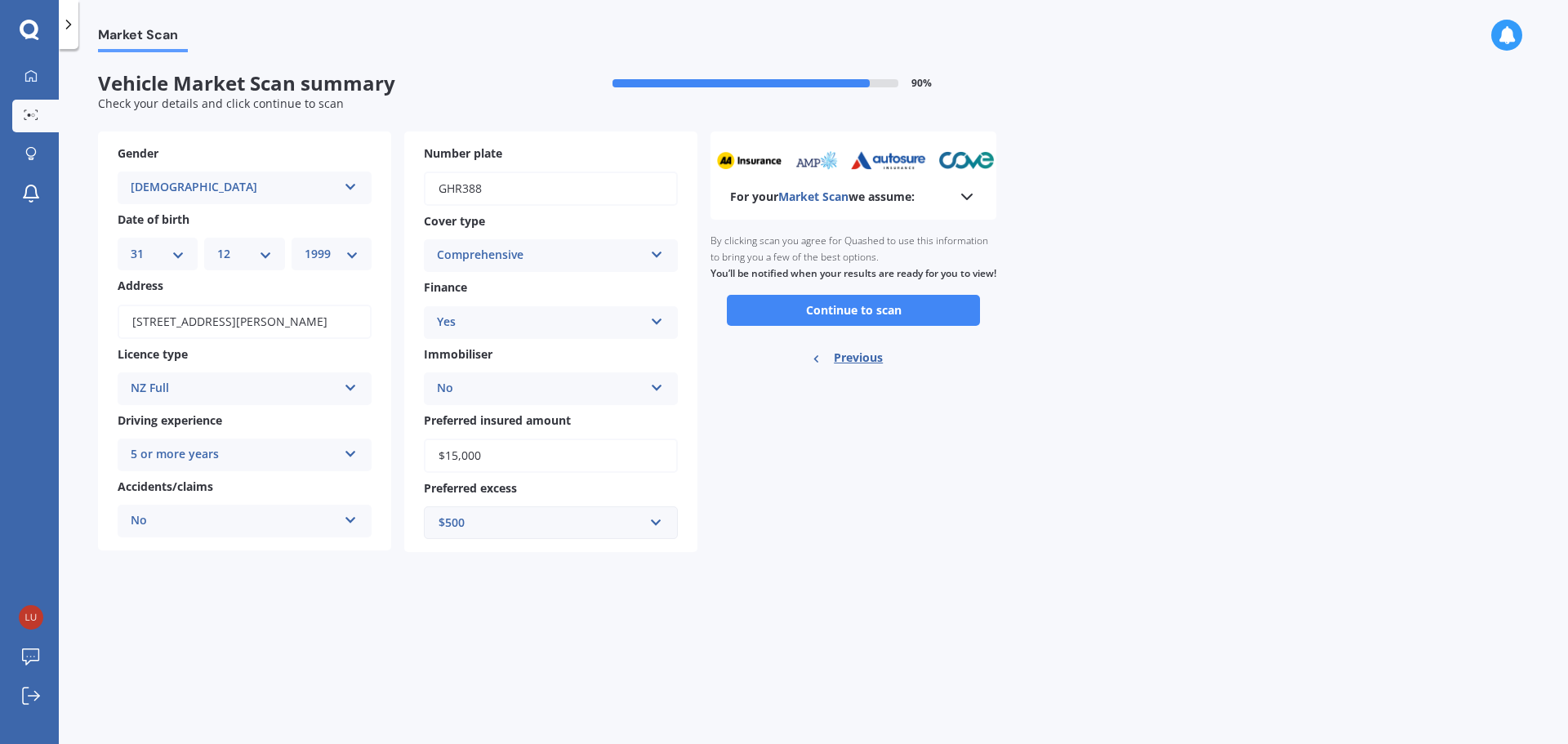
scroll to position [0, 0]
click at [512, 390] on div "No" at bounding box center [540, 389] width 207 height 20
click at [970, 563] on form "Vehicle Market Scan summary 90 % Check your details and click continue to scan …" at bounding box center [547, 318] width 898 height 493
click at [861, 326] on button "Continue to scan" at bounding box center [853, 309] width 254 height 31
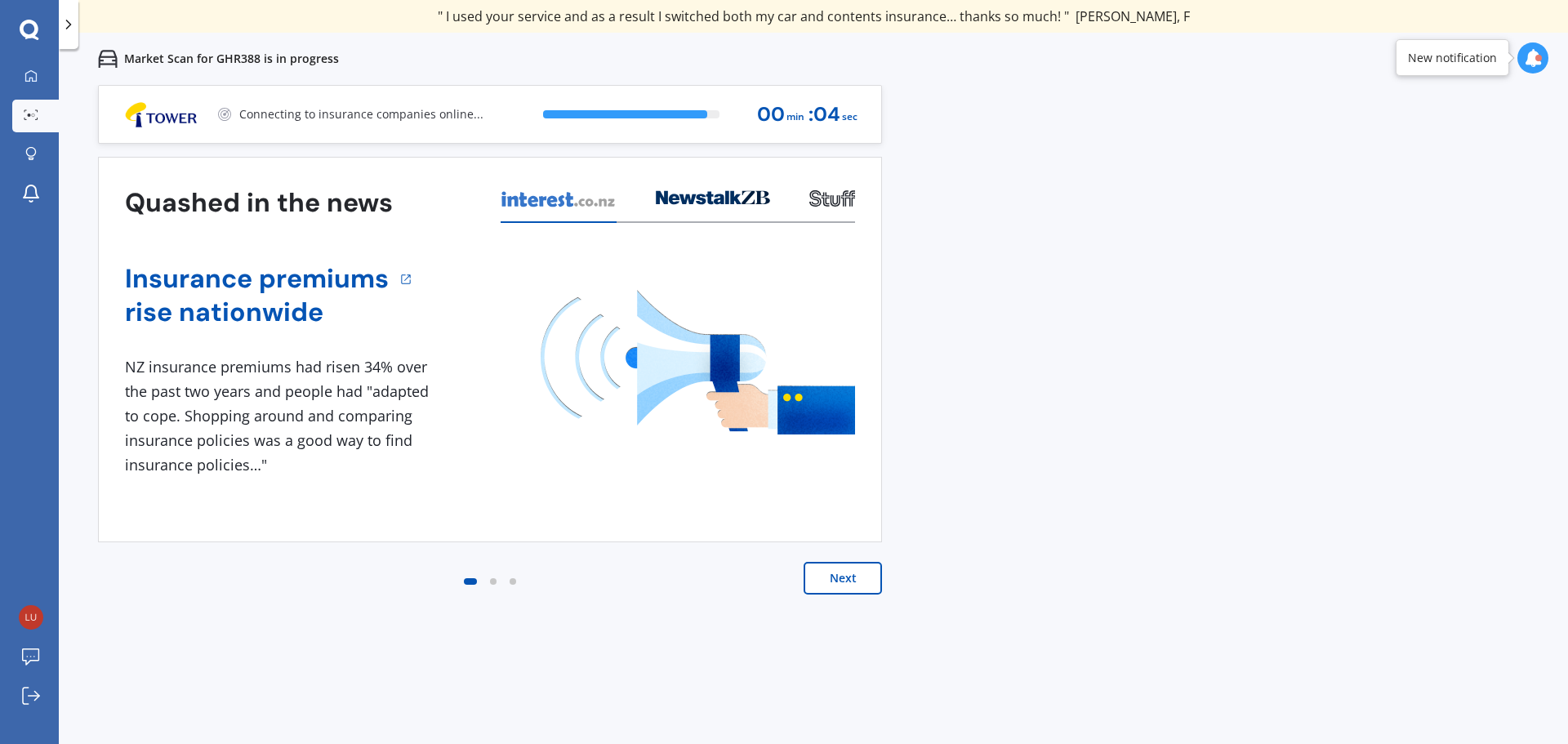
click at [1191, 406] on div "Previous 80,000+ [DEMOGRAPHIC_DATA] consumers have signed up to shop and save t…" at bounding box center [813, 457] width 1509 height 744
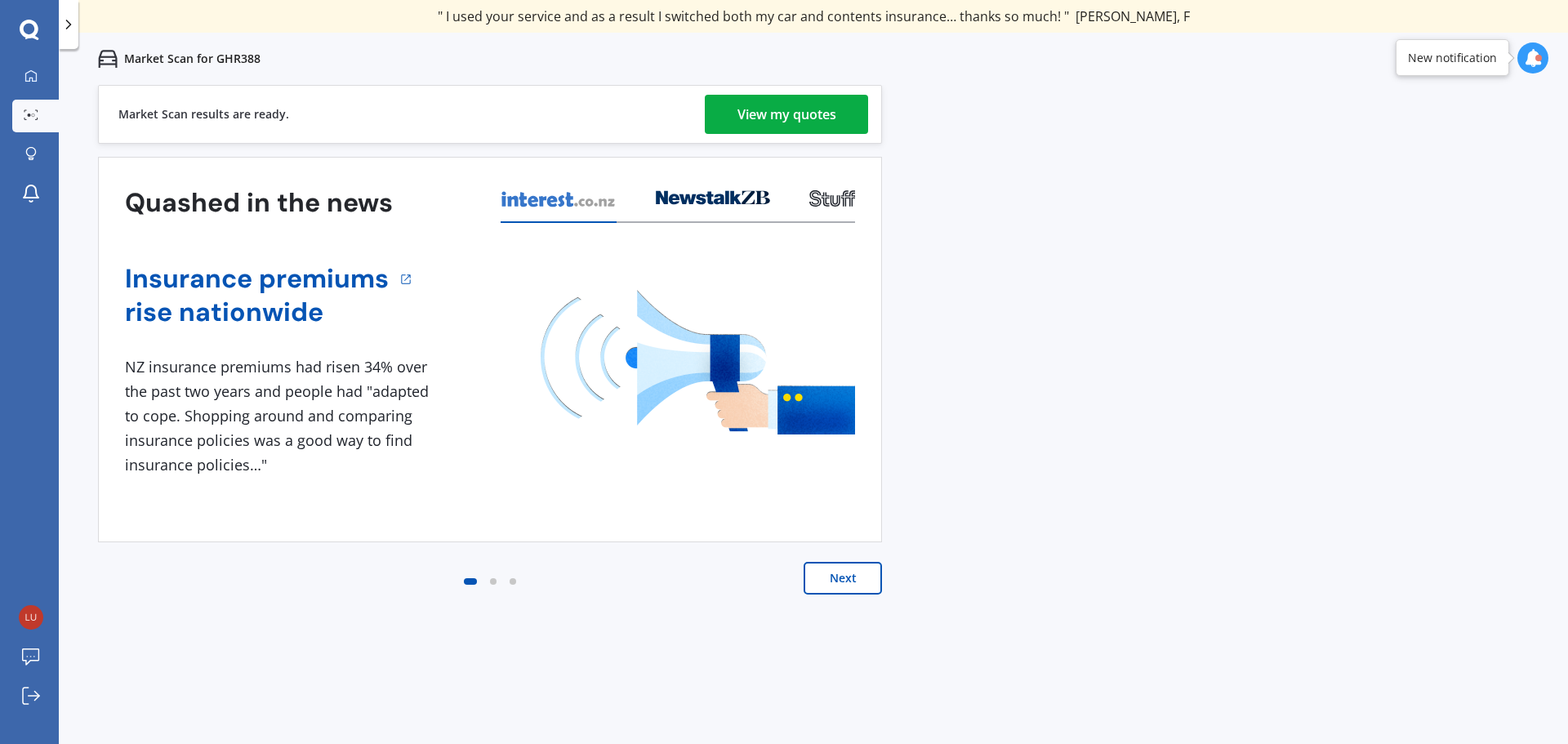
click at [775, 118] on div "View my quotes" at bounding box center [786, 113] width 98 height 39
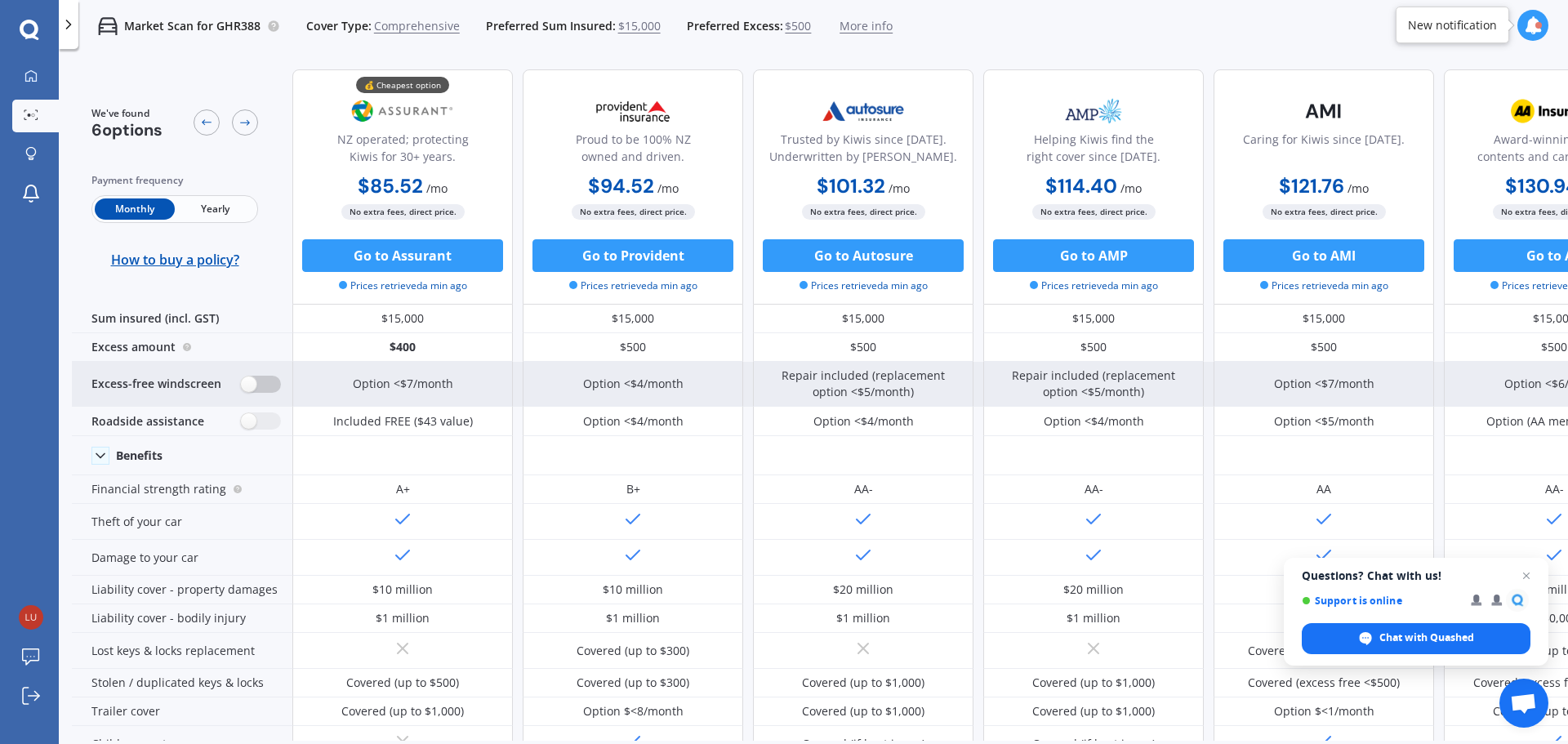
click at [249, 386] on label at bounding box center [261, 384] width 40 height 17
radio input "true"
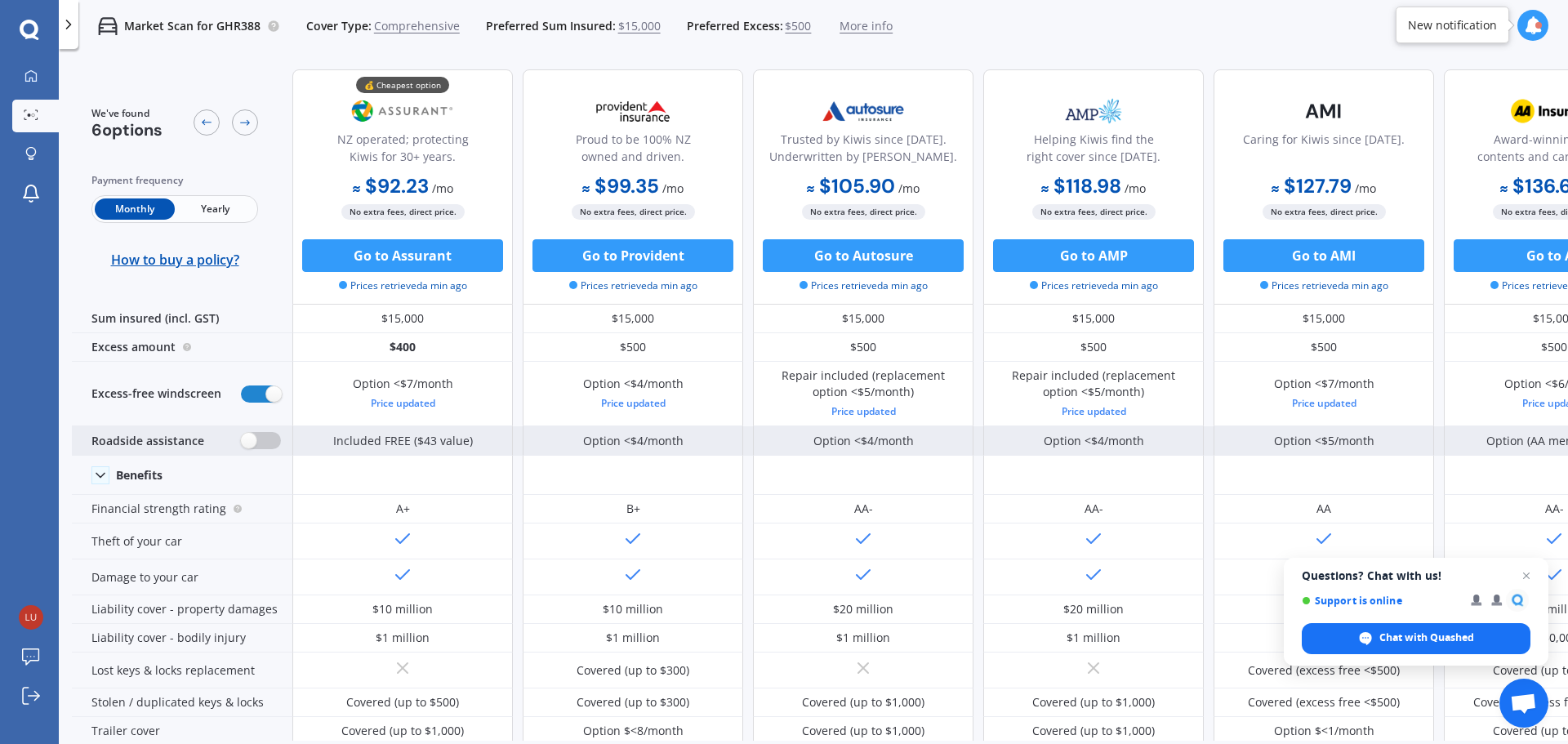
click at [258, 442] on label at bounding box center [261, 440] width 40 height 17
radio input "true"
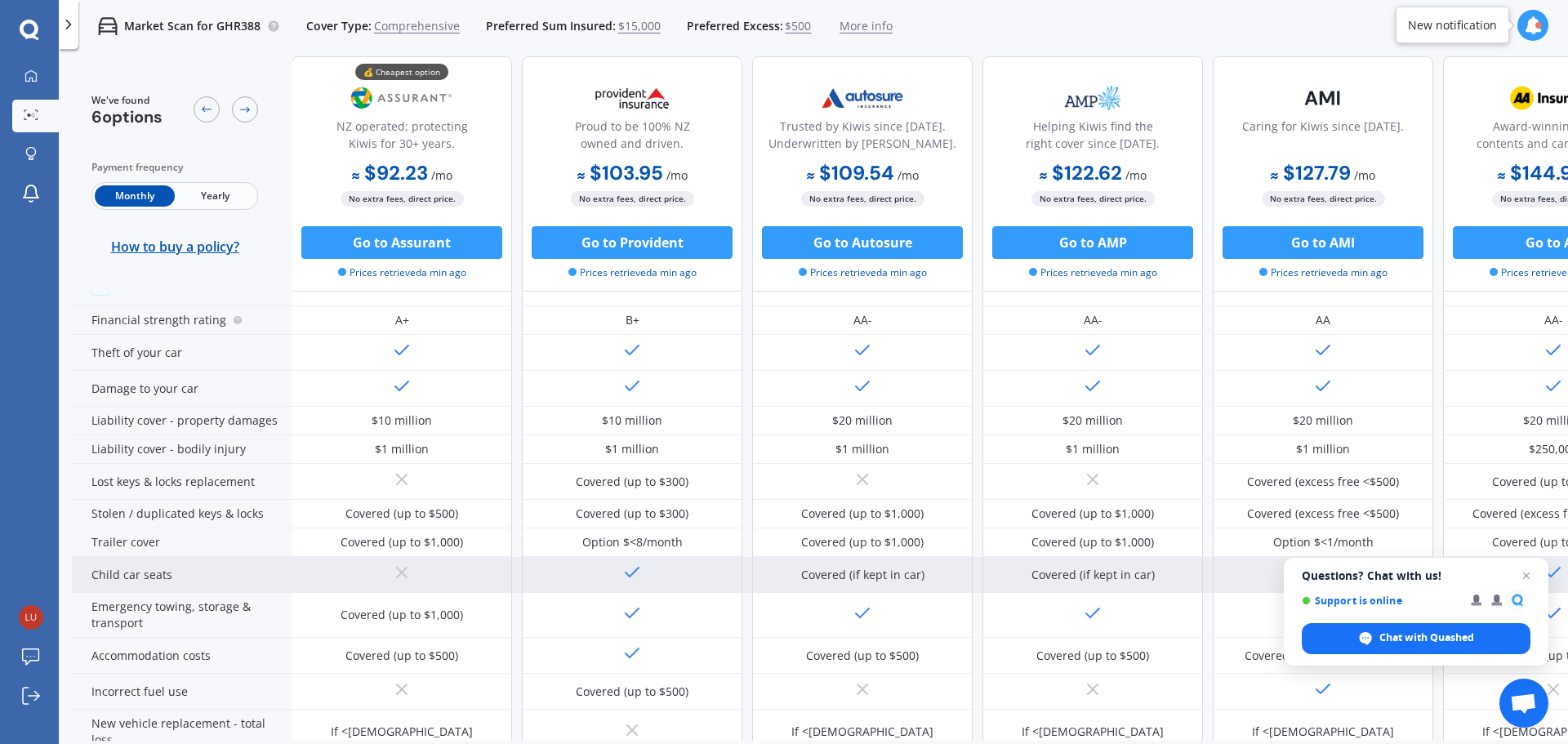
scroll to position [208, 0]
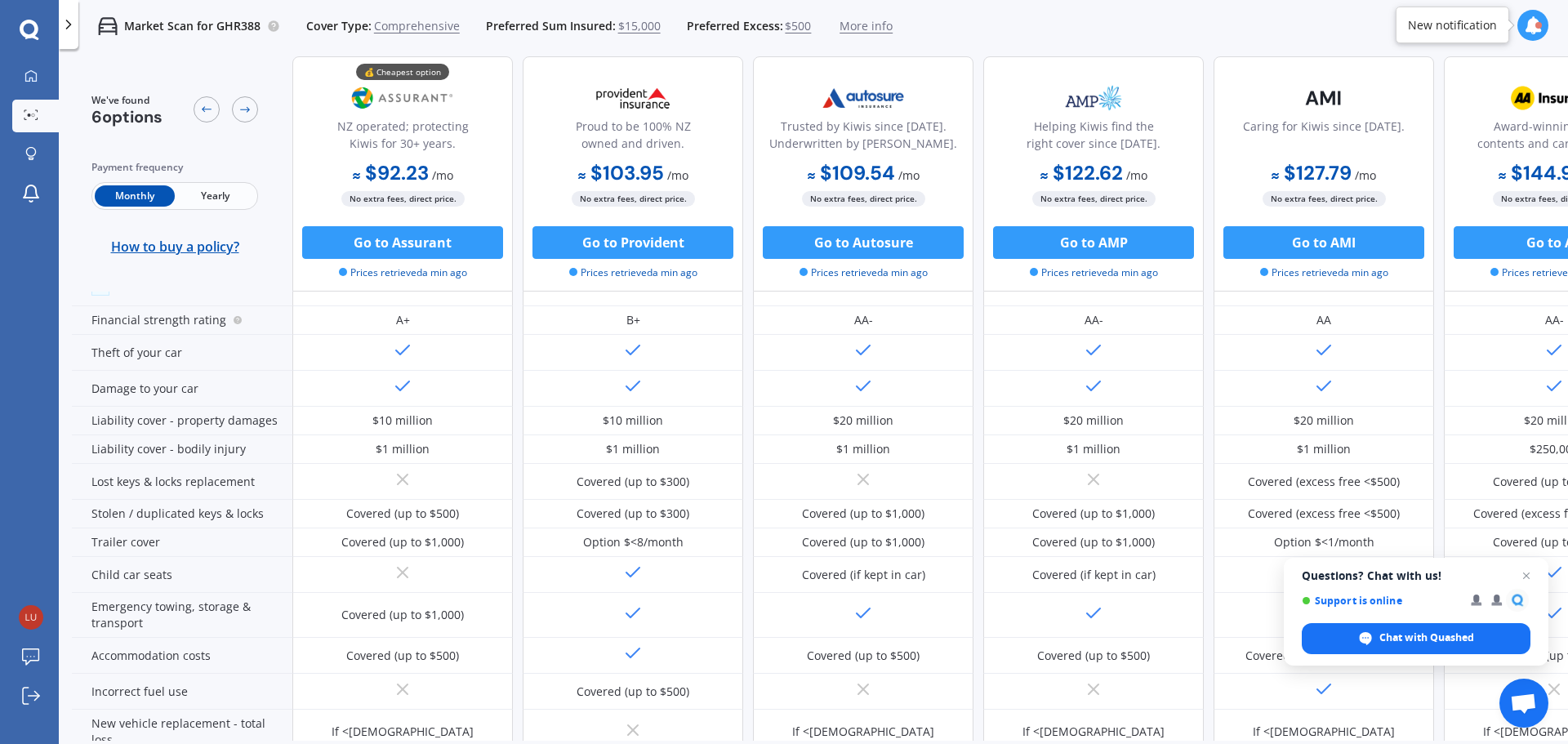
click at [618, 26] on span "$15,000" at bounding box center [639, 26] width 43 height 16
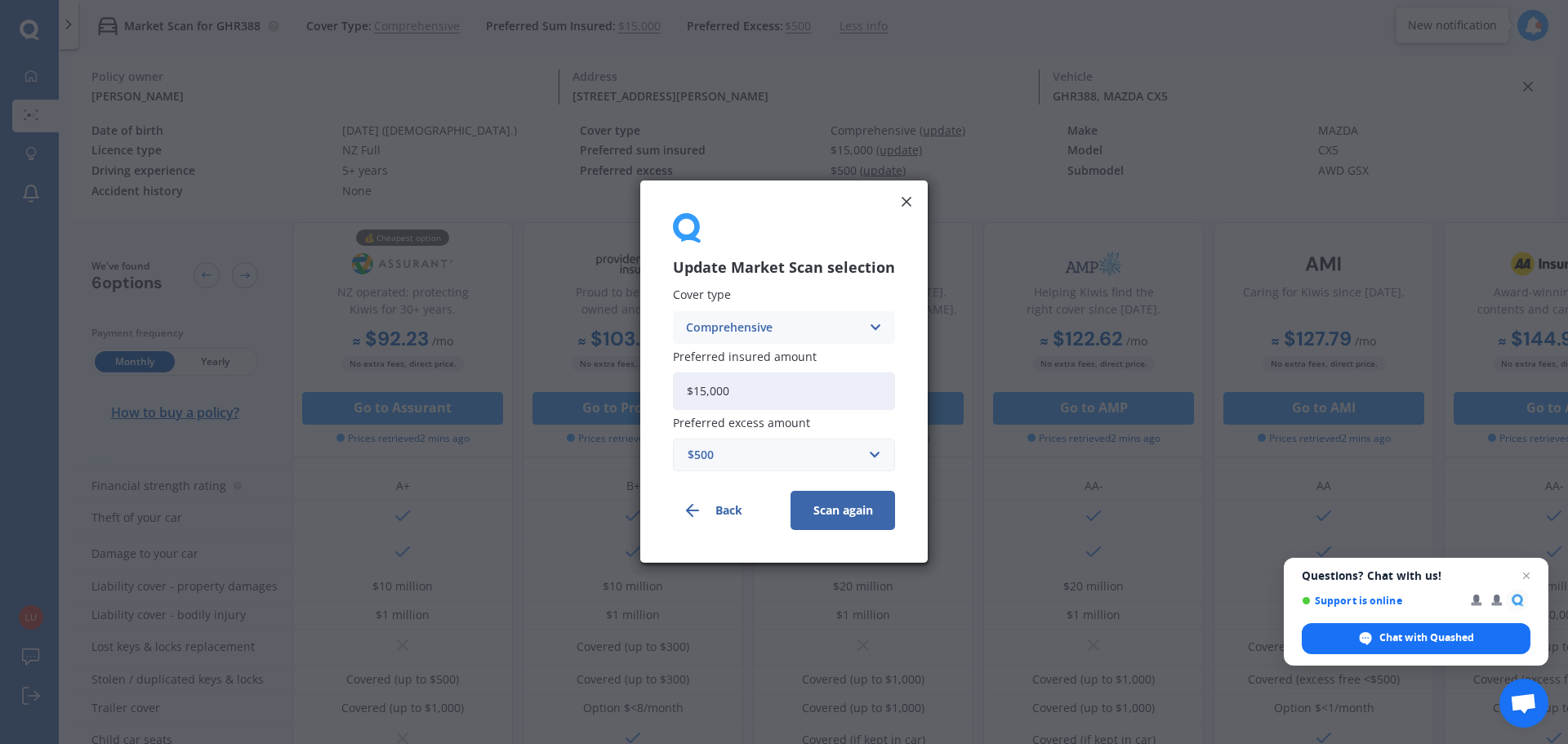
click at [760, 389] on input "$15,000" at bounding box center [784, 392] width 222 height 38
click at [759, 391] on input "$15,000" at bounding box center [784, 392] width 222 height 38
click at [737, 461] on div "$500" at bounding box center [775, 456] width 173 height 18
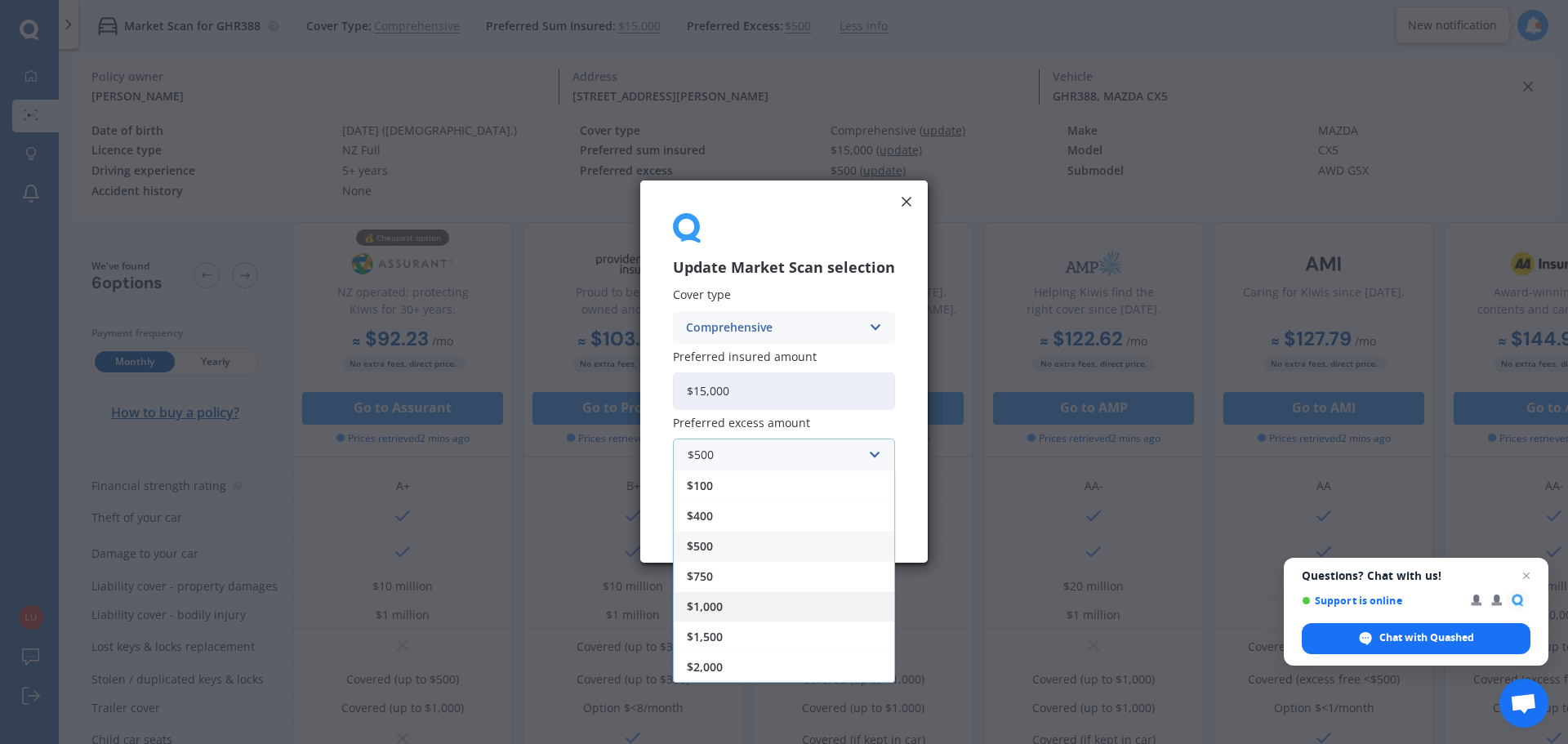
click at [734, 598] on div "$1,000" at bounding box center [784, 607] width 221 height 30
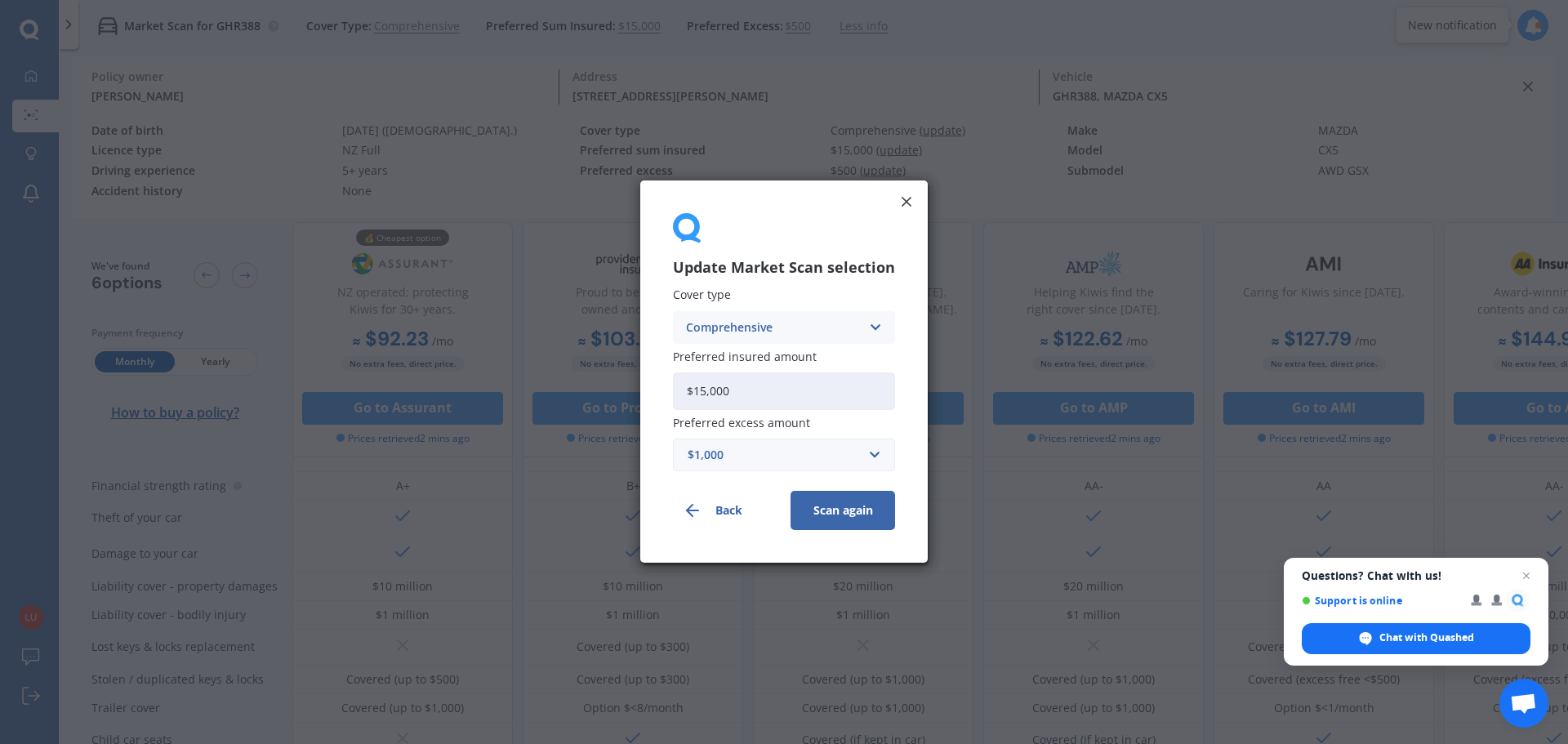
click at [860, 512] on button "Scan again" at bounding box center [842, 510] width 104 height 39
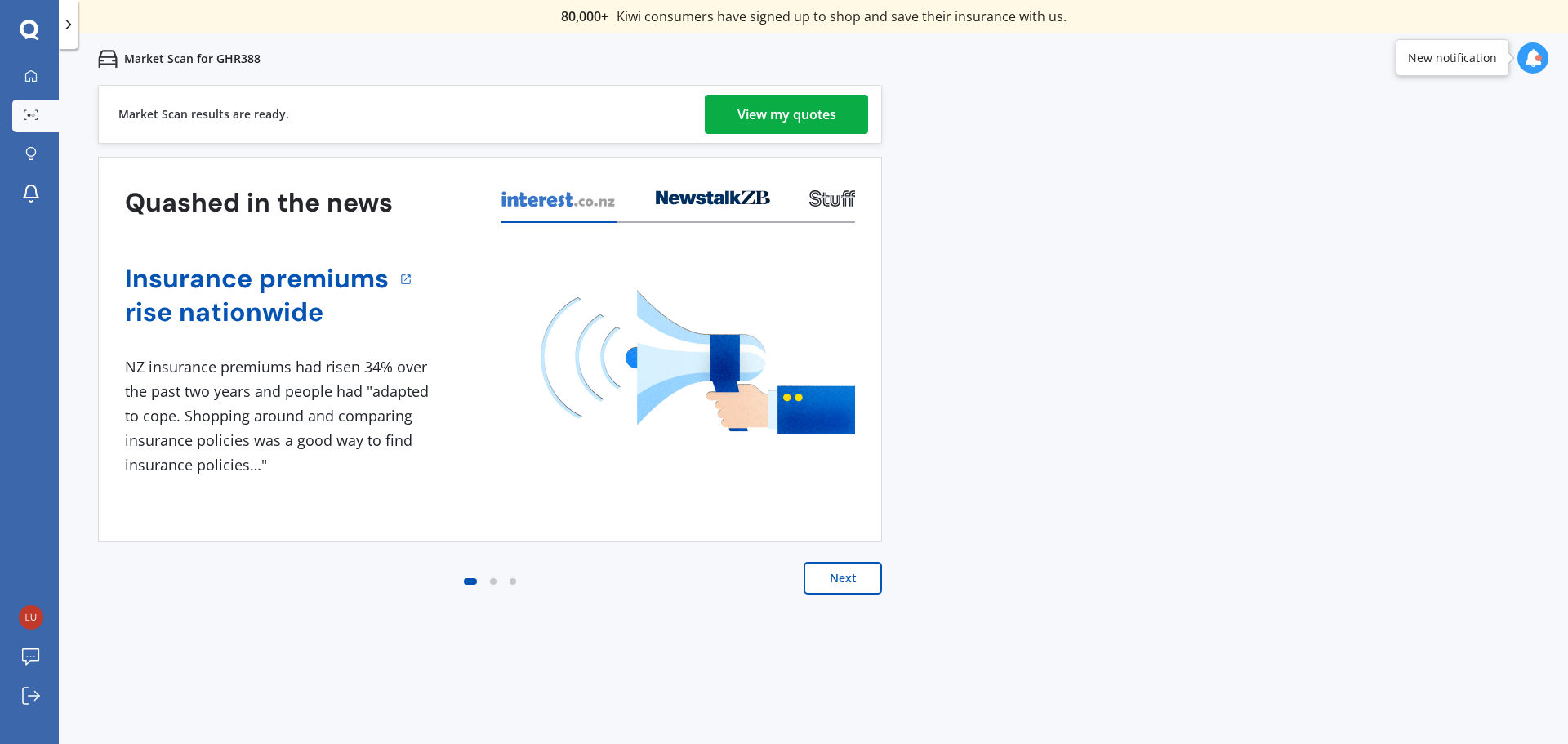
click at [826, 119] on div "View my quotes" at bounding box center [786, 113] width 98 height 39
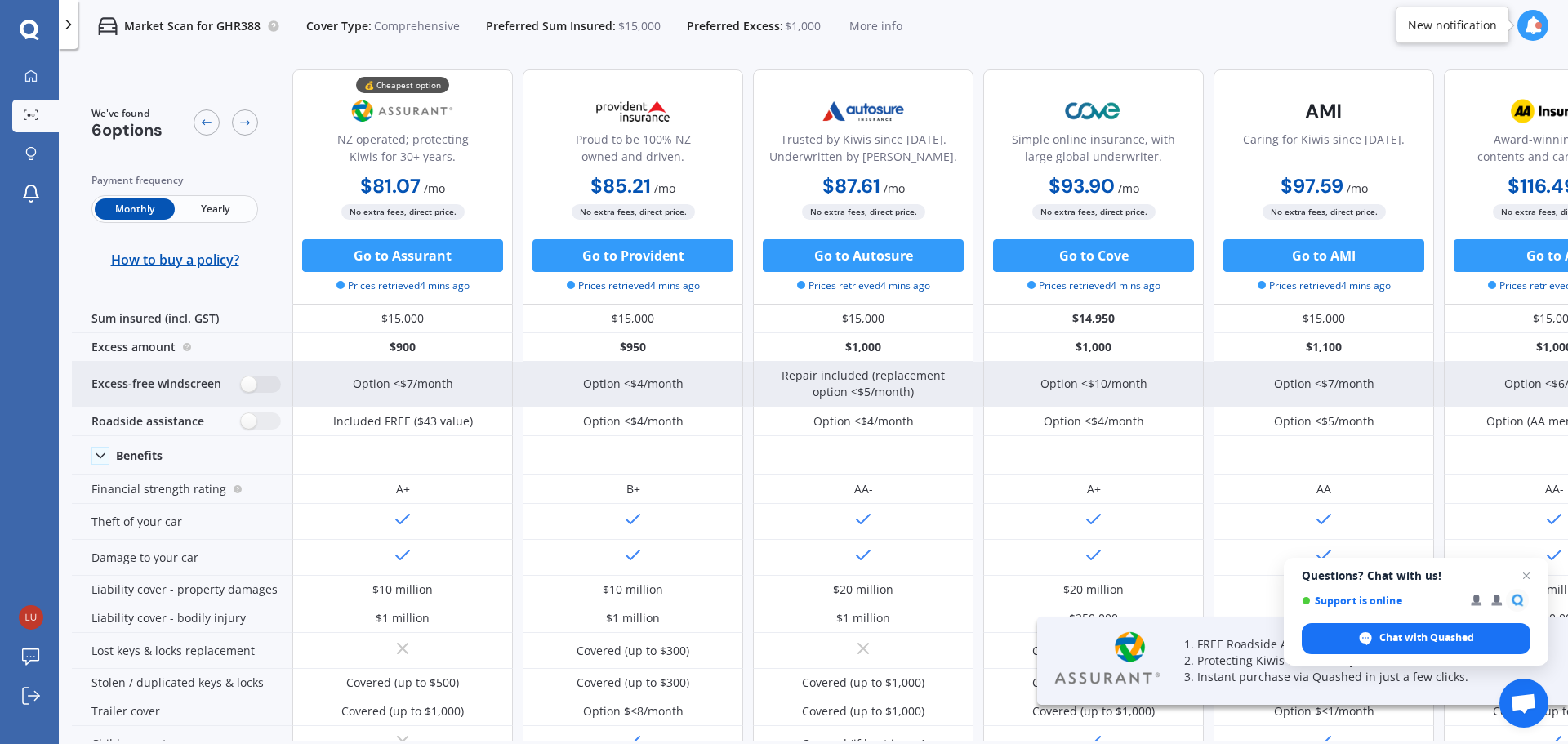
click at [258, 374] on div "Excess-free windscreen" at bounding box center [182, 384] width 221 height 45
click at [258, 386] on label at bounding box center [261, 384] width 40 height 17
radio input "true"
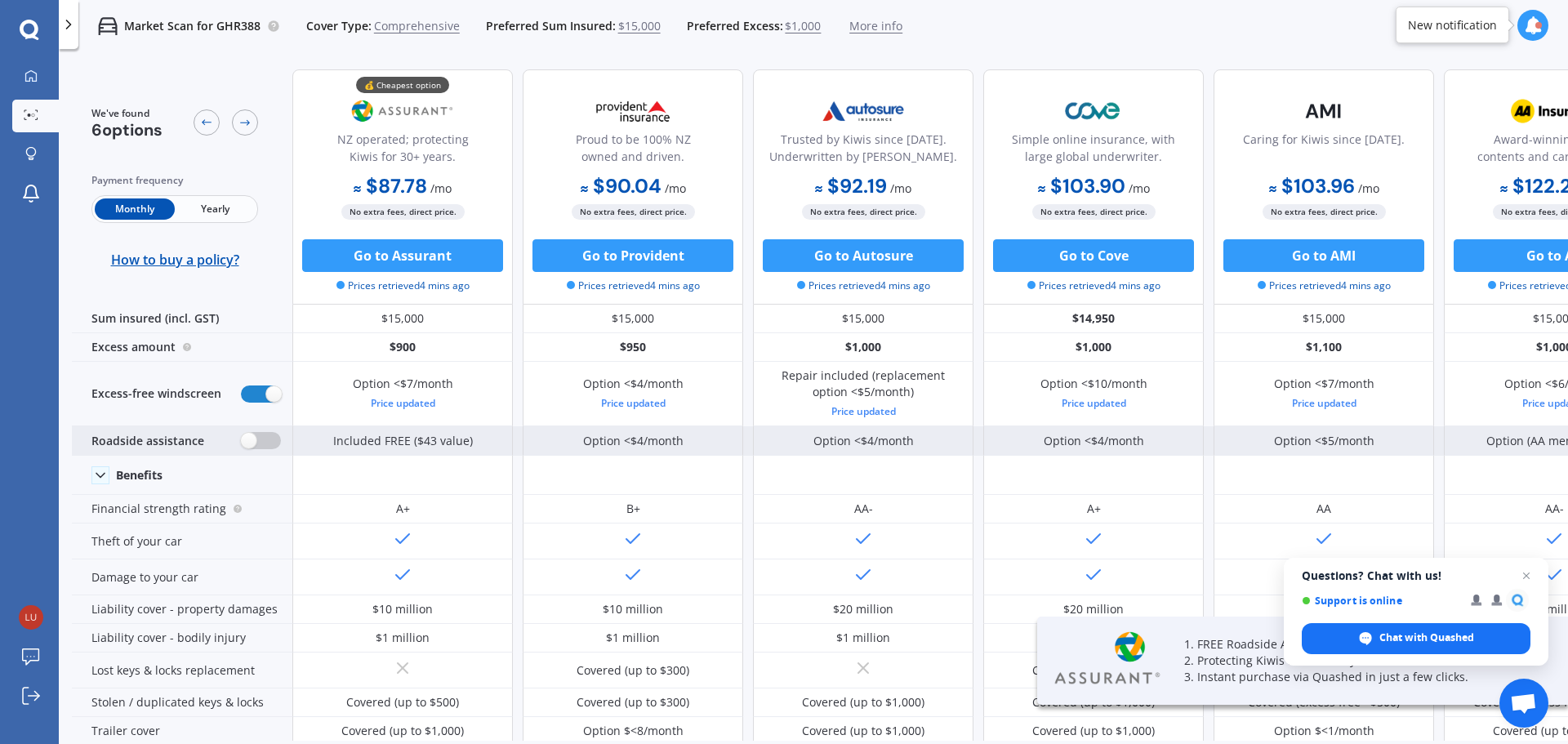
click at [248, 437] on label at bounding box center [261, 440] width 40 height 17
radio input "true"
